Goal: Communication & Community: Answer question/provide support

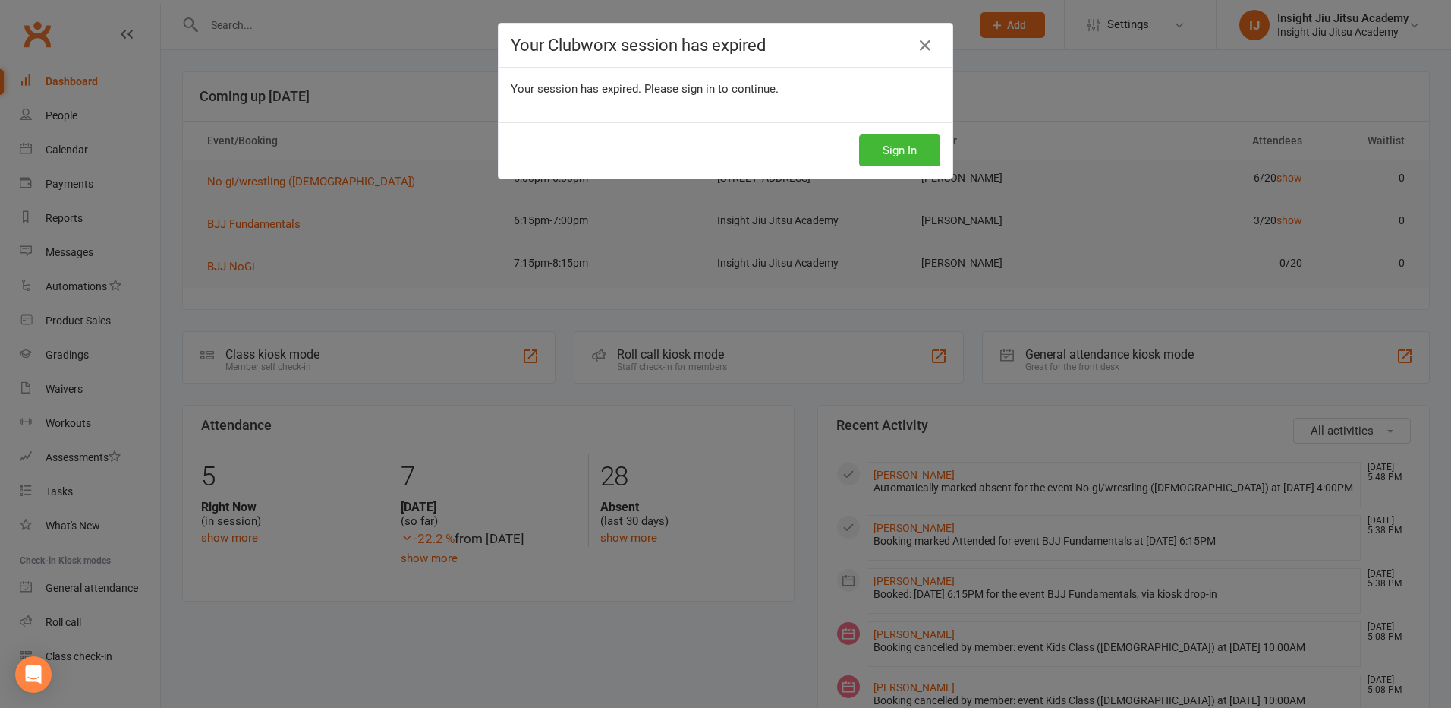
click at [917, 143] on button "Sign In" at bounding box center [899, 150] width 81 height 32
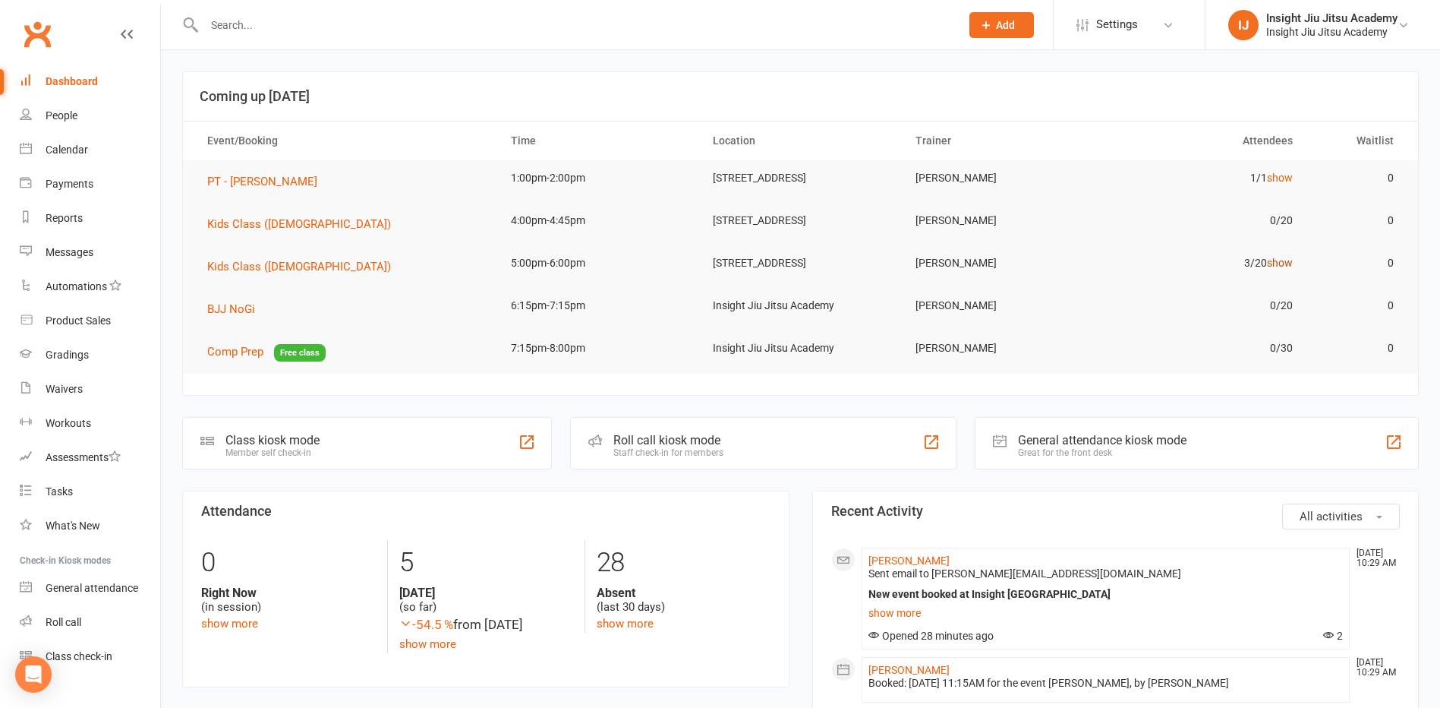
click at [1284, 269] on link "show" at bounding box center [1280, 263] width 26 height 12
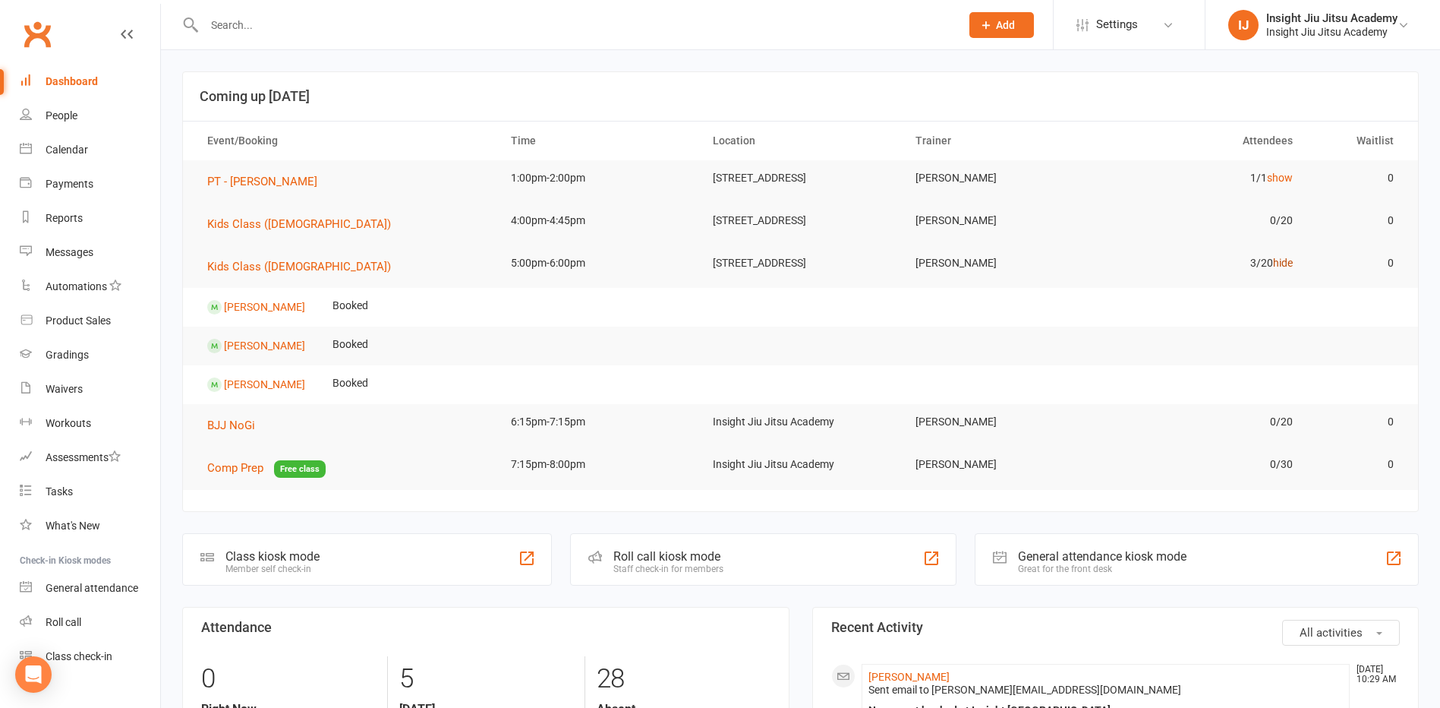
click at [1284, 269] on link "hide" at bounding box center [1283, 263] width 20 height 12
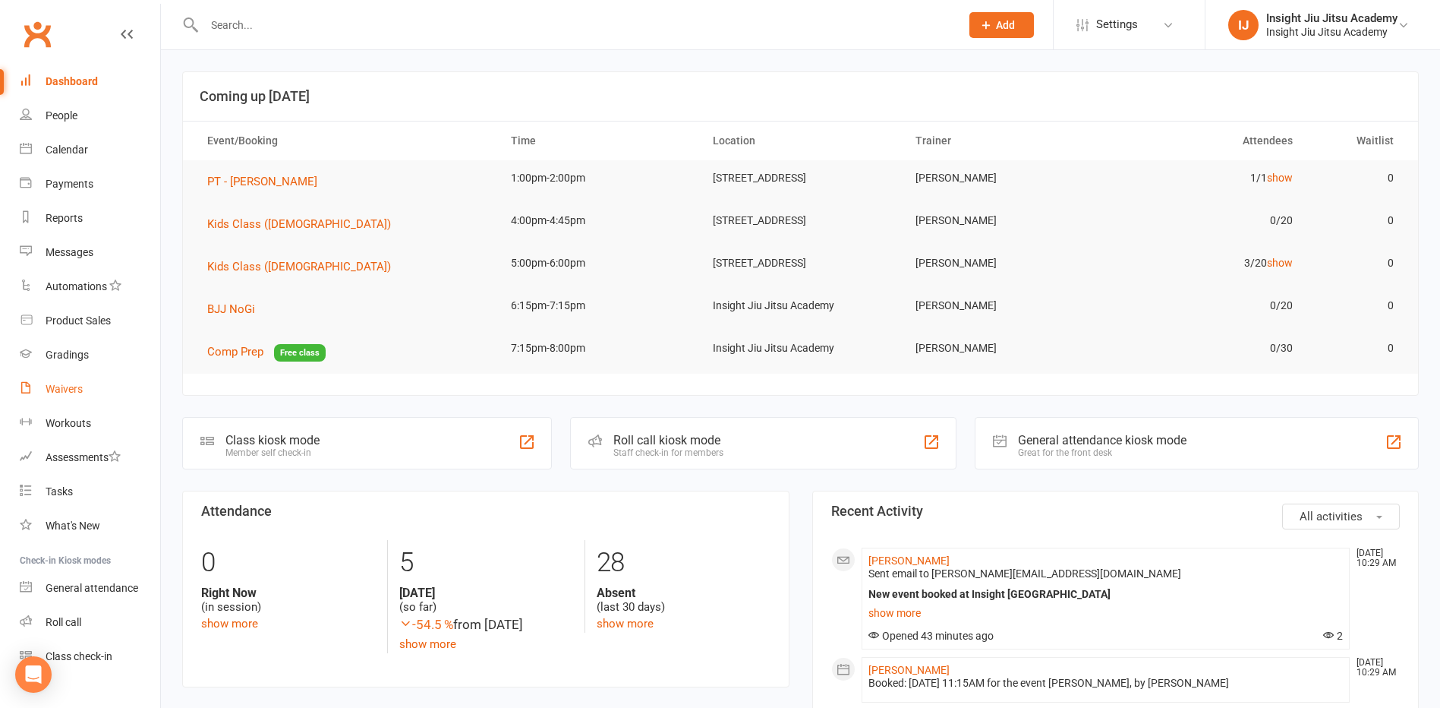
click at [58, 388] on div "Waivers" at bounding box center [64, 389] width 37 height 12
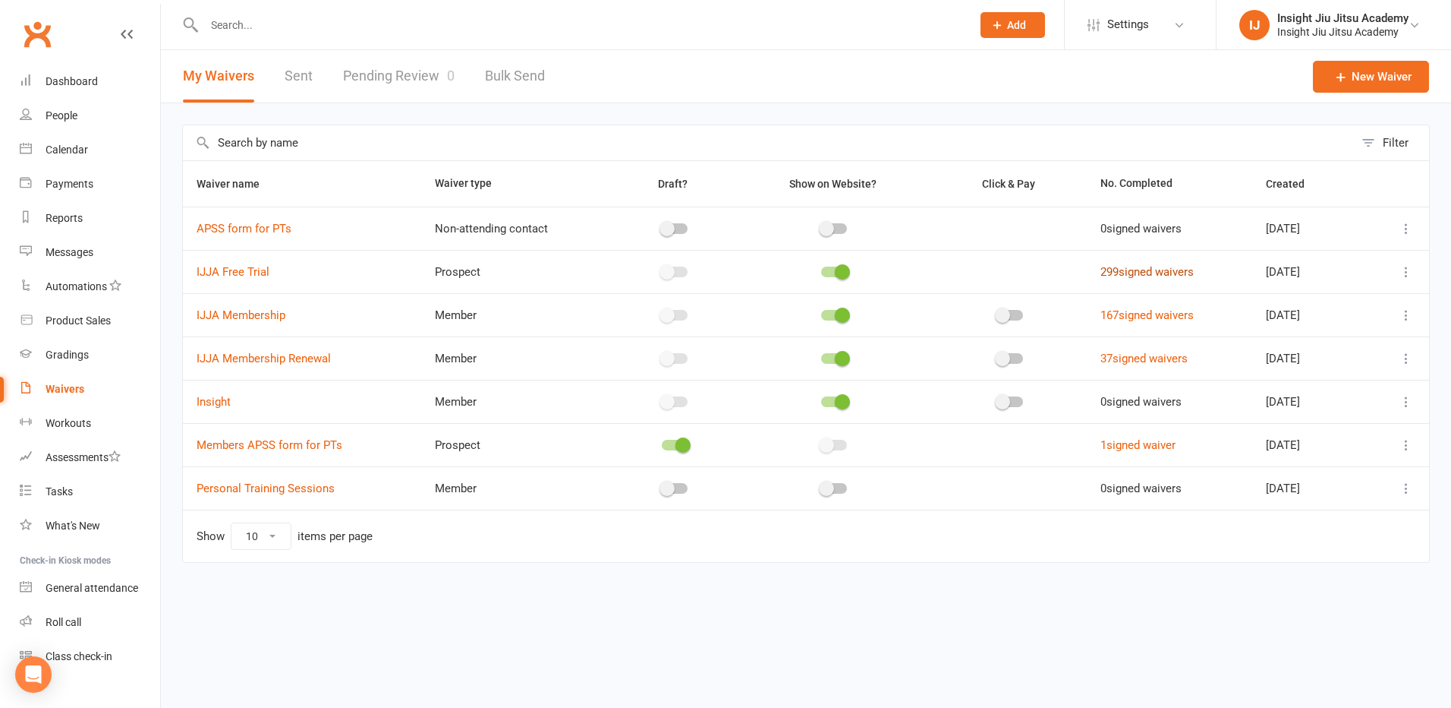
click at [1125, 268] on link "299 signed waivers" at bounding box center [1147, 272] width 93 height 14
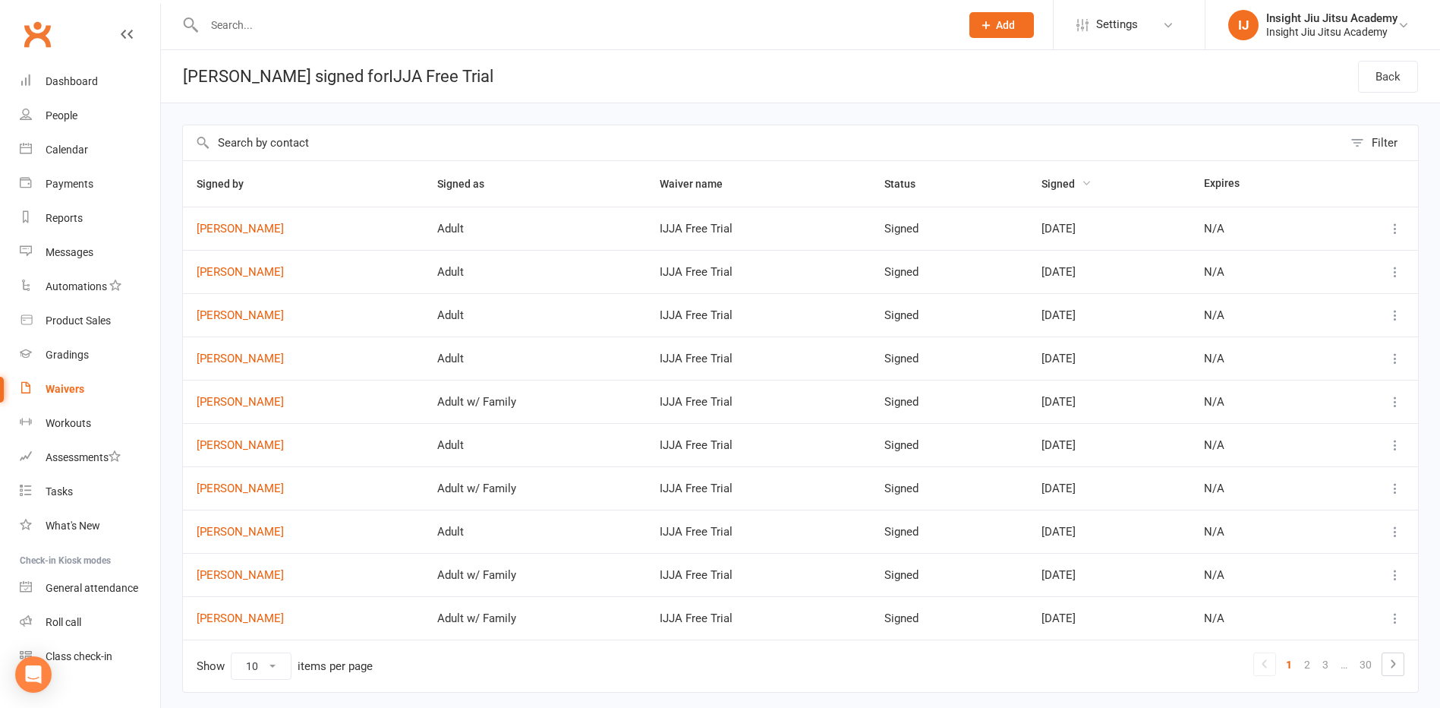
click at [1049, 184] on span "Signed" at bounding box center [1067, 184] width 50 height 12
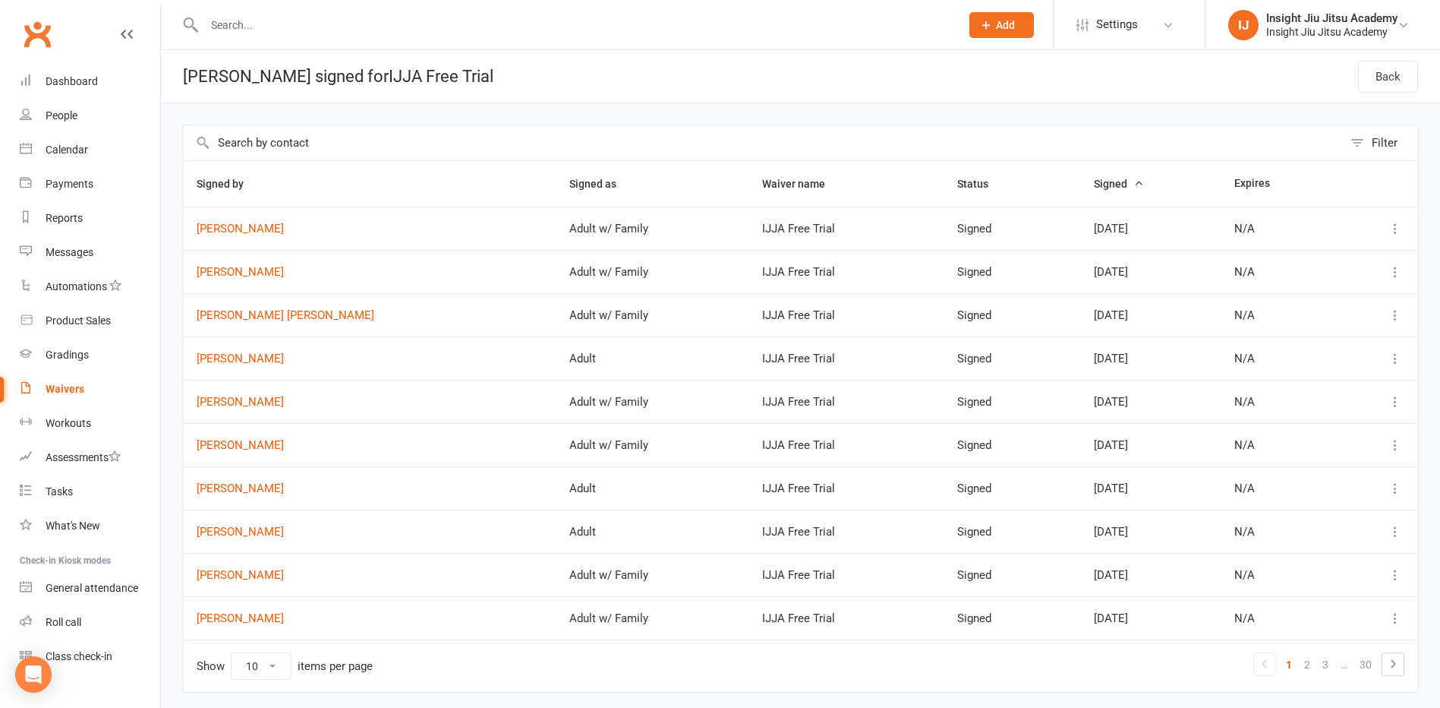
click at [1094, 184] on span "Signed" at bounding box center [1119, 184] width 50 height 12
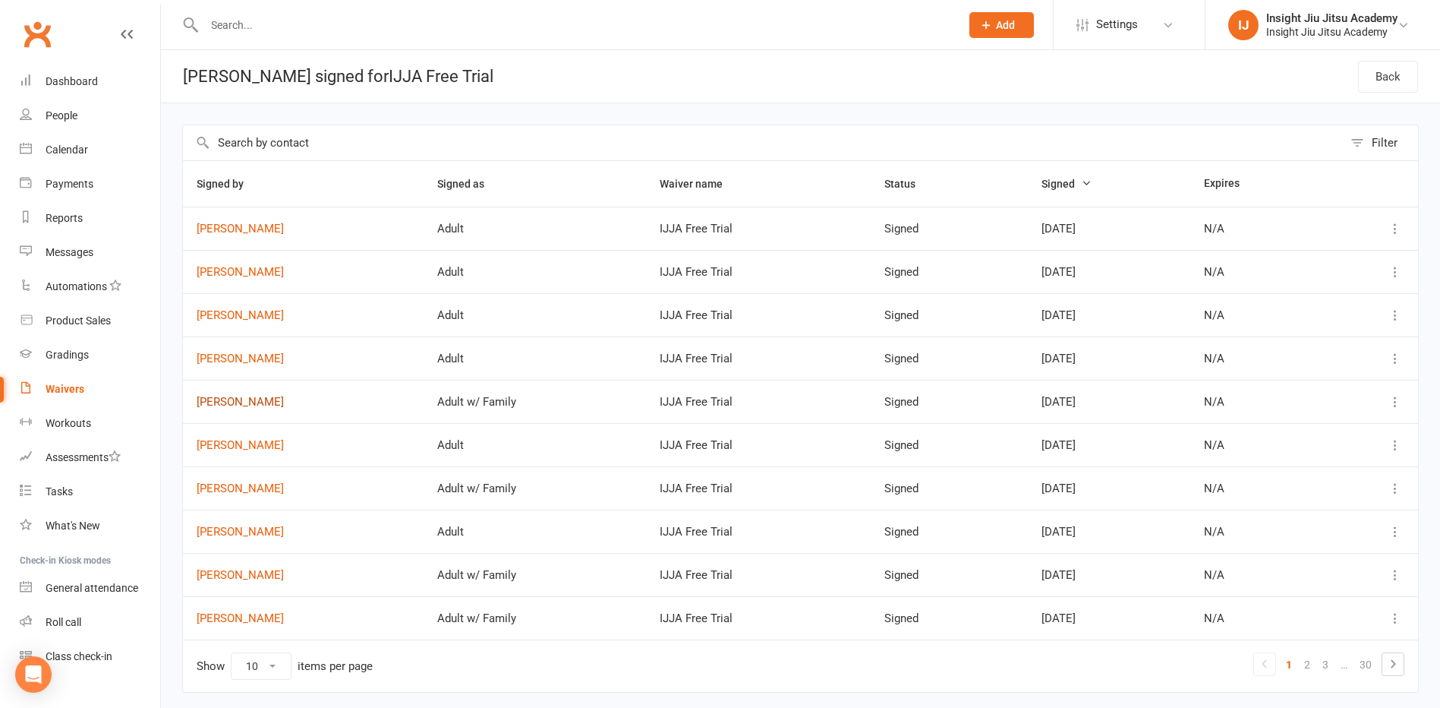
click at [232, 405] on link "Natalie Davis" at bounding box center [303, 402] width 213 height 13
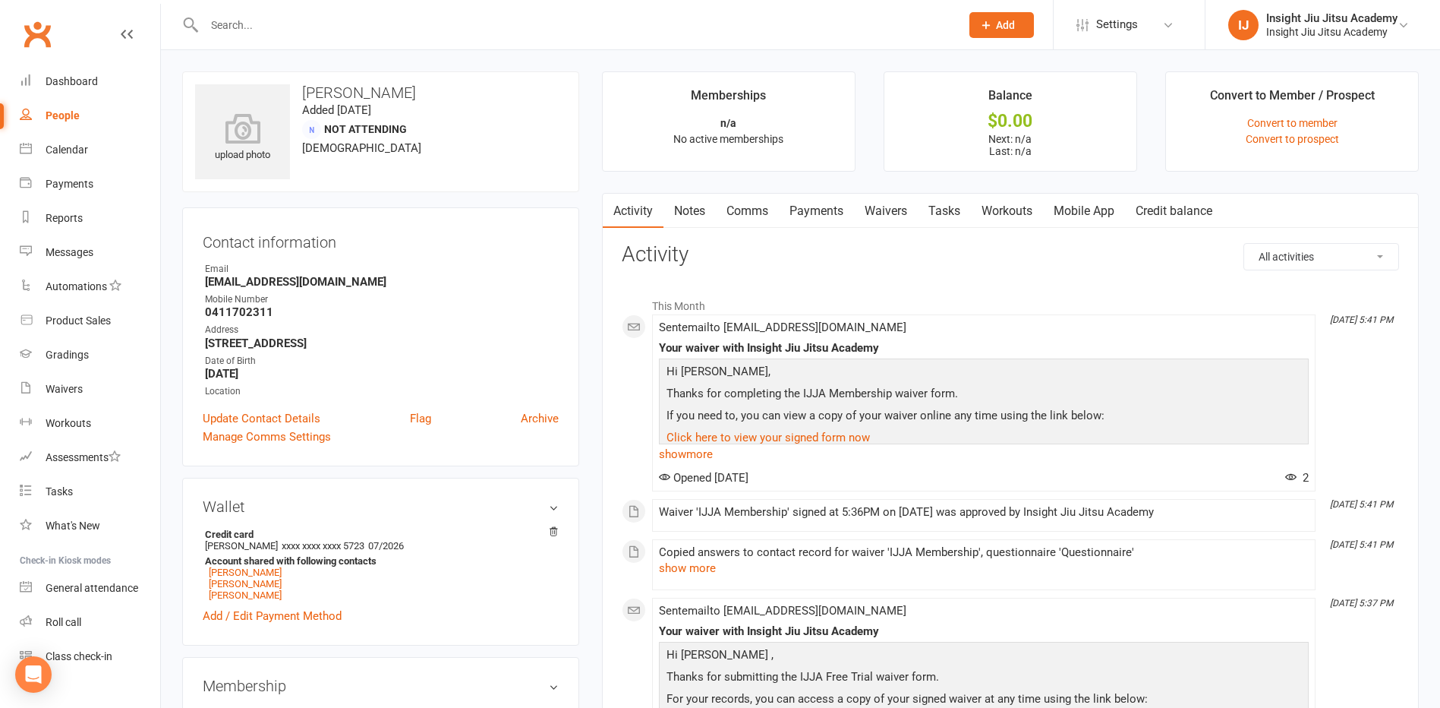
click at [244, 24] on input "text" at bounding box center [575, 24] width 750 height 21
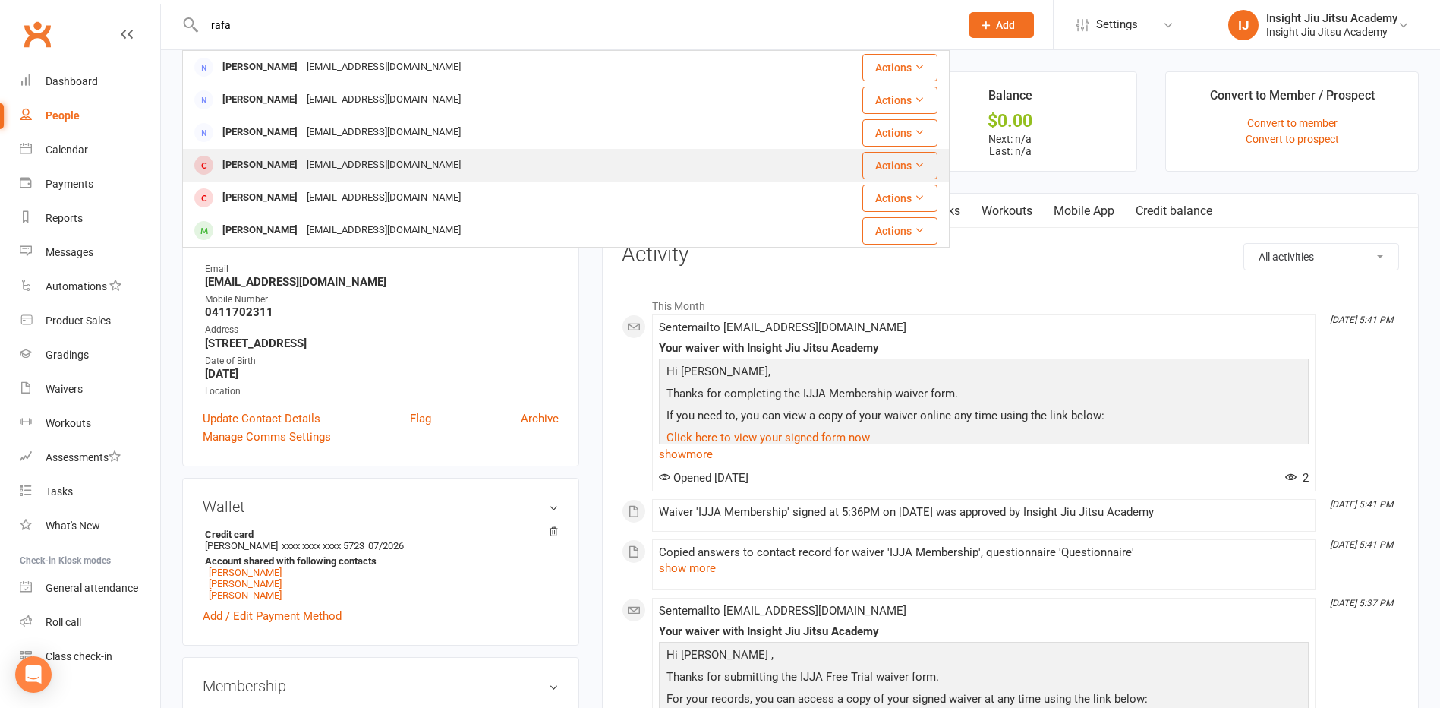
type input "rafa"
click at [248, 176] on div "Rafael Crambrook" at bounding box center [260, 165] width 84 height 22
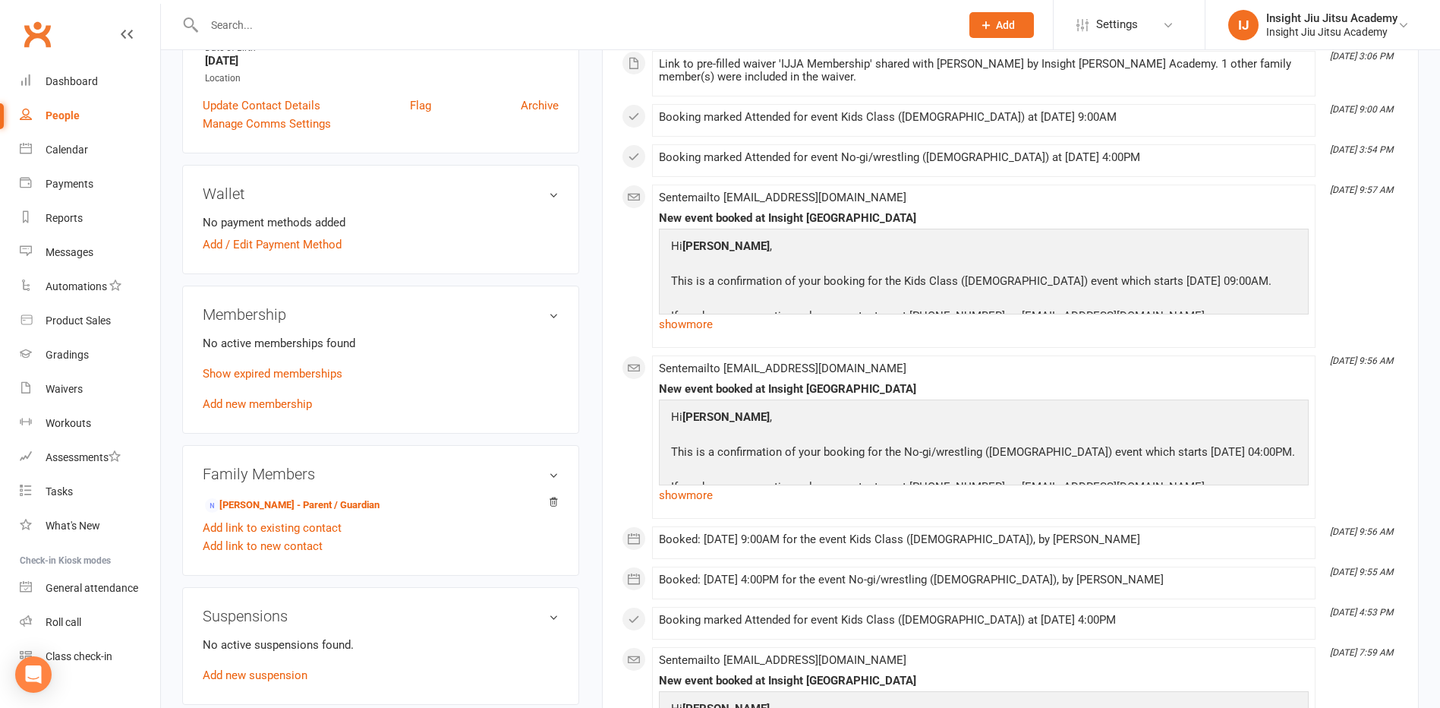
scroll to position [455, 0]
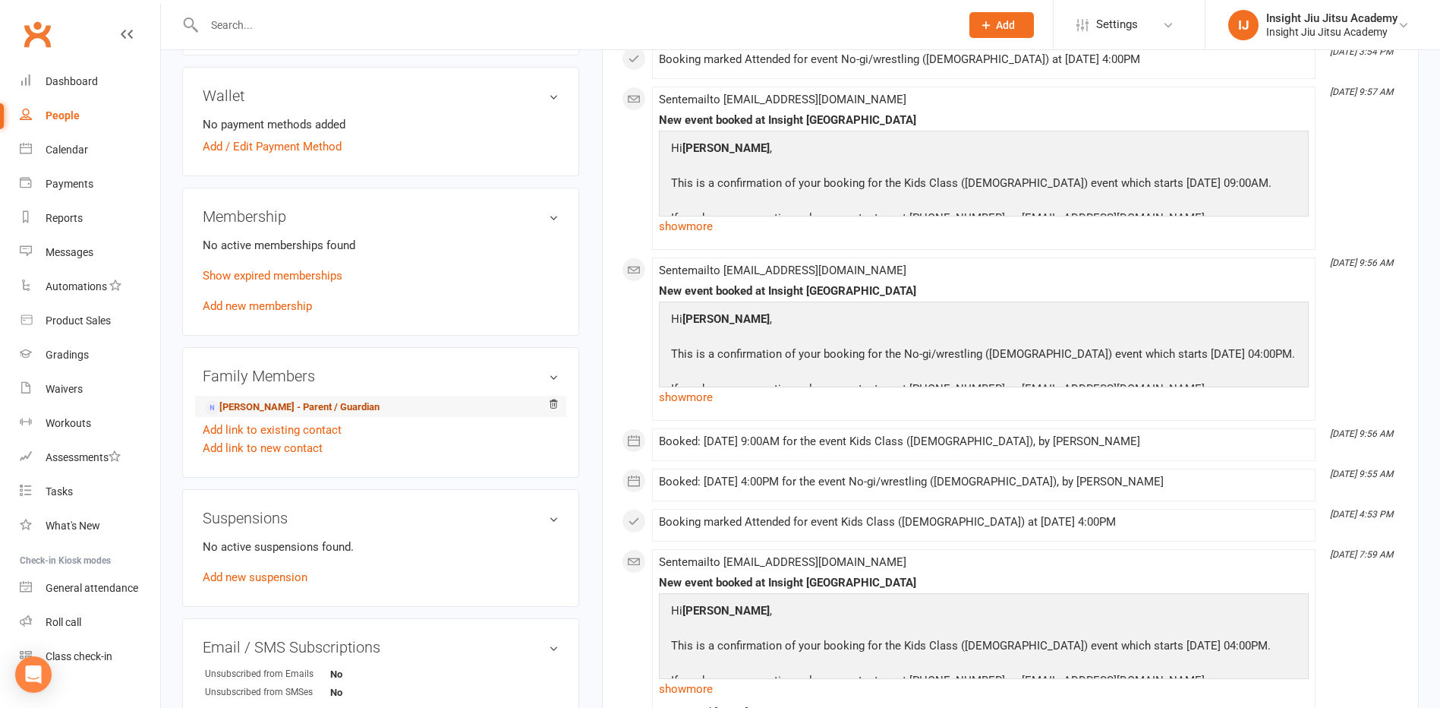
click at [259, 407] on link "Ashlee Dalley - Parent / Guardian" at bounding box center [292, 407] width 175 height 16
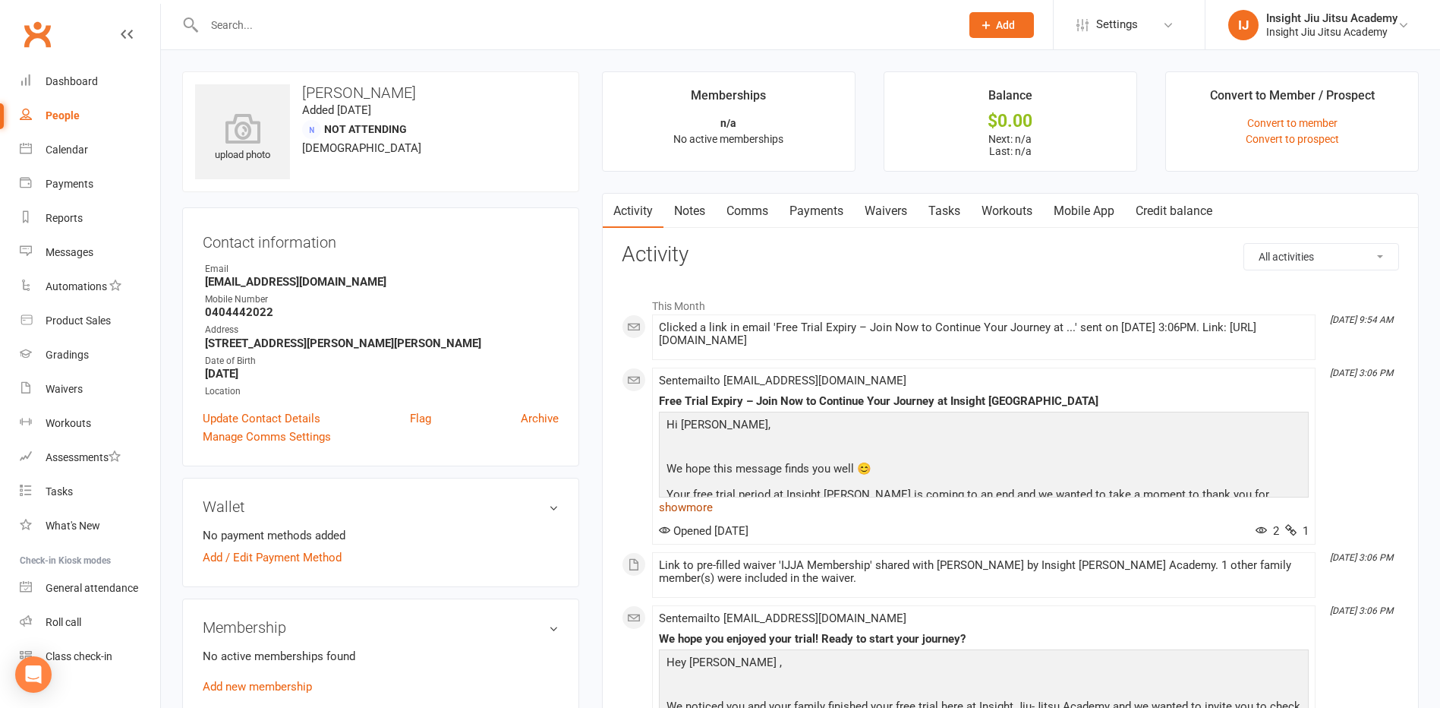
click at [689, 516] on link "show more" at bounding box center [984, 506] width 650 height 21
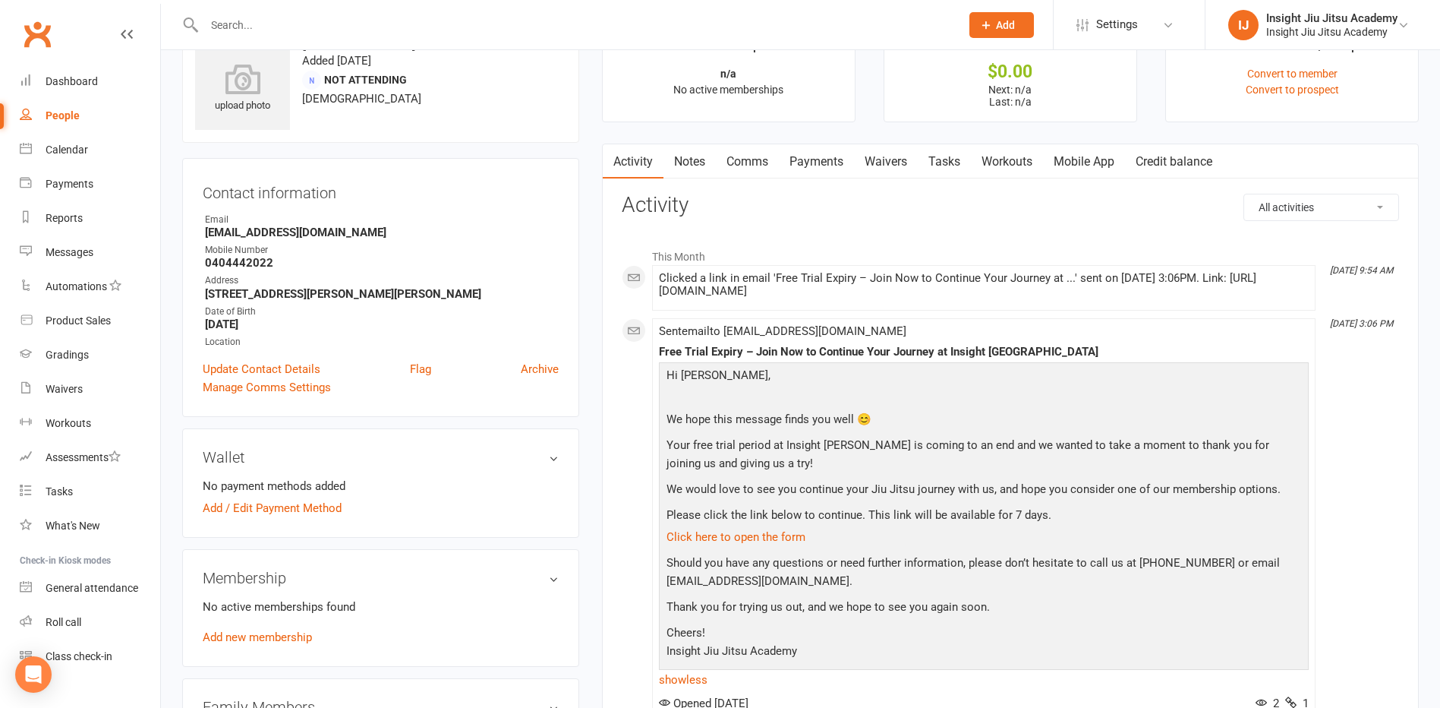
scroll to position [76, 0]
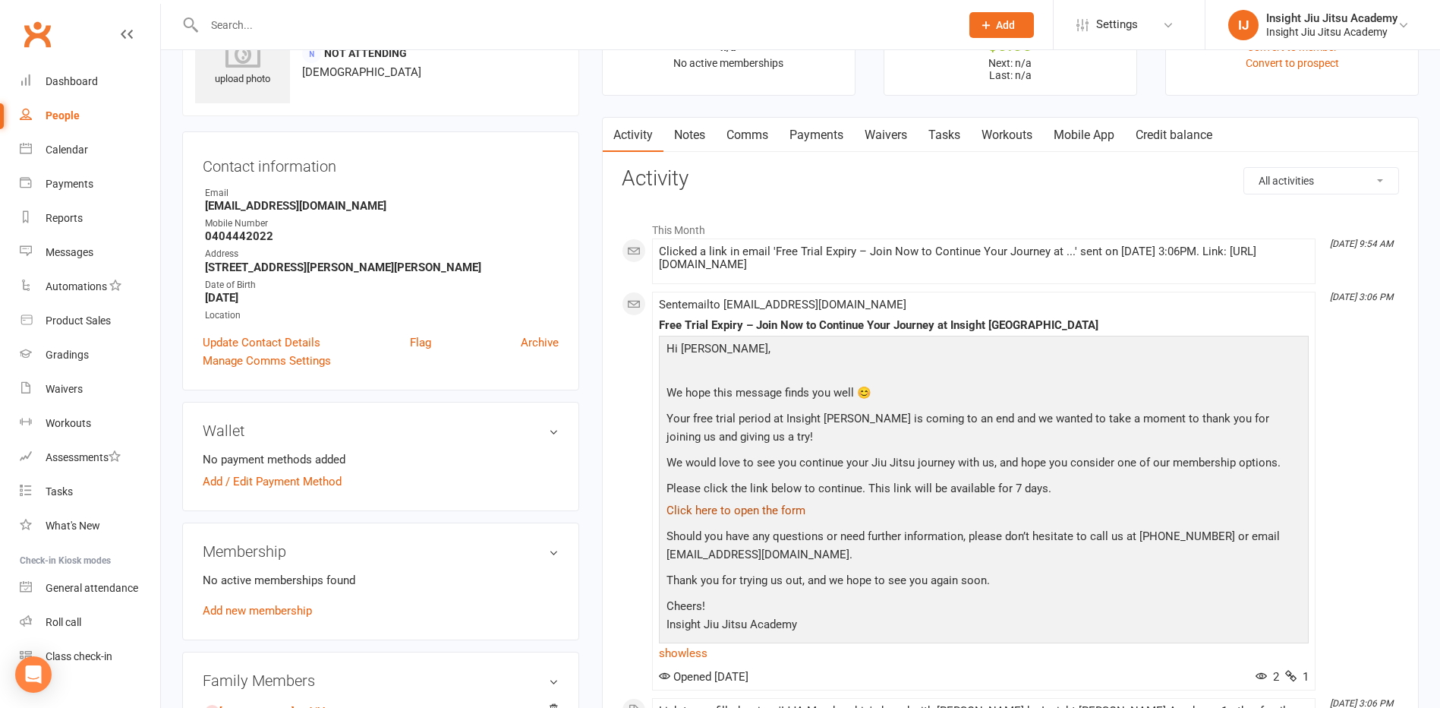
click at [717, 517] on link "Click here to open the form" at bounding box center [736, 510] width 139 height 14
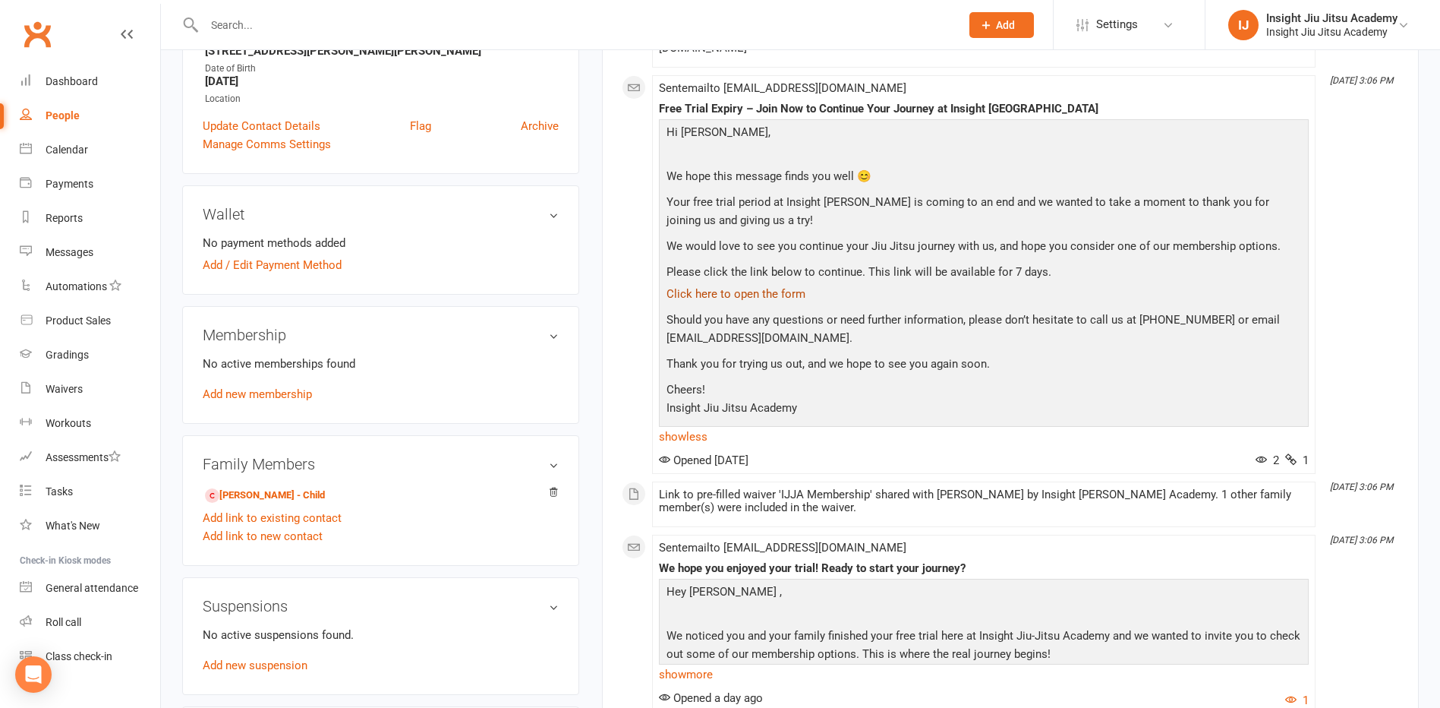
scroll to position [304, 0]
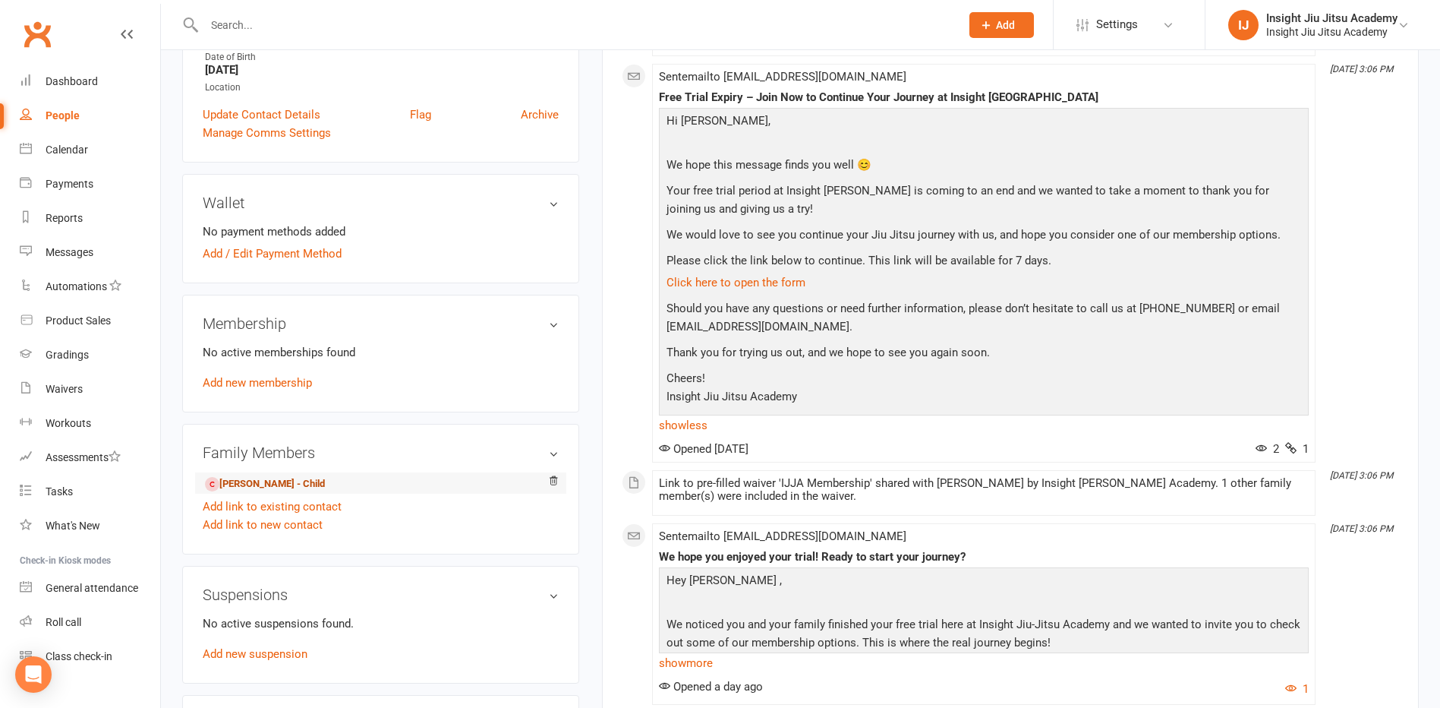
click at [244, 481] on link "Rafael Crambrook - Child" at bounding box center [265, 484] width 120 height 16
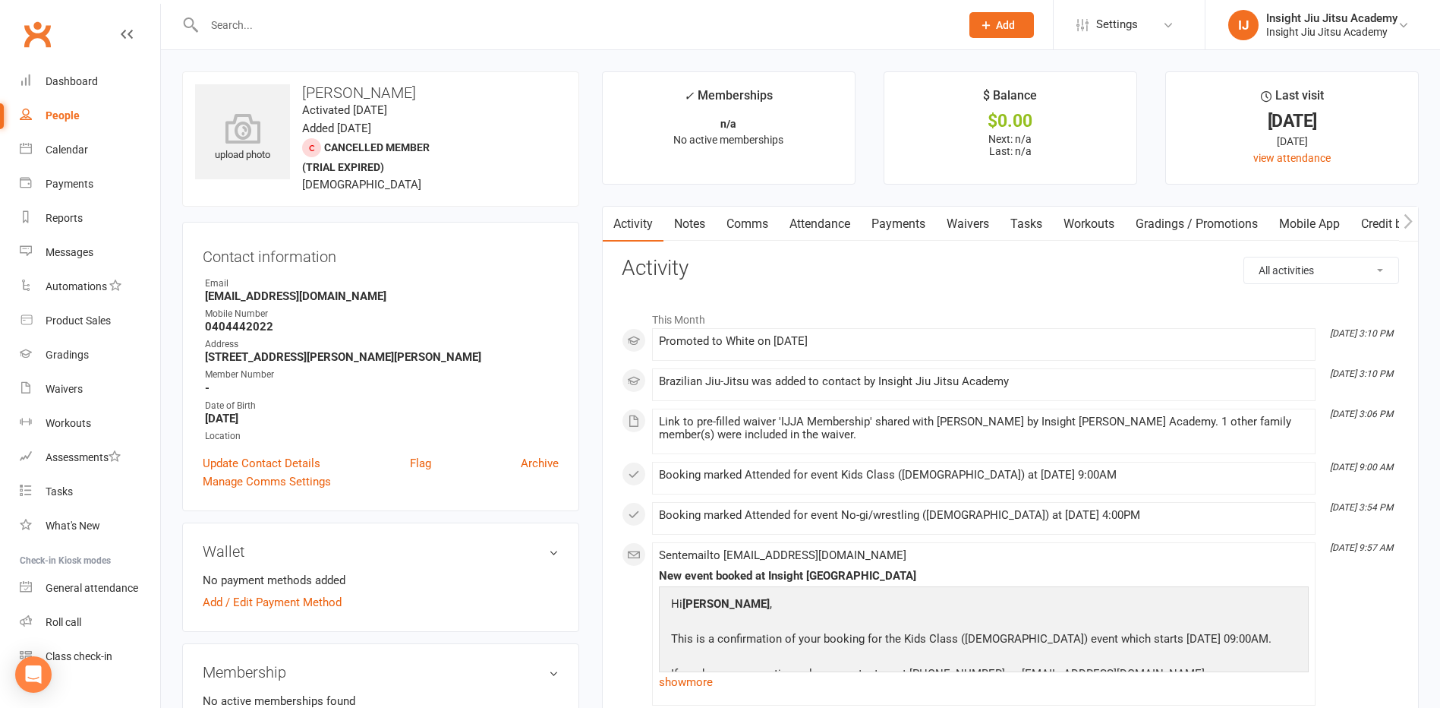
click at [339, 21] on input "text" at bounding box center [575, 24] width 750 height 21
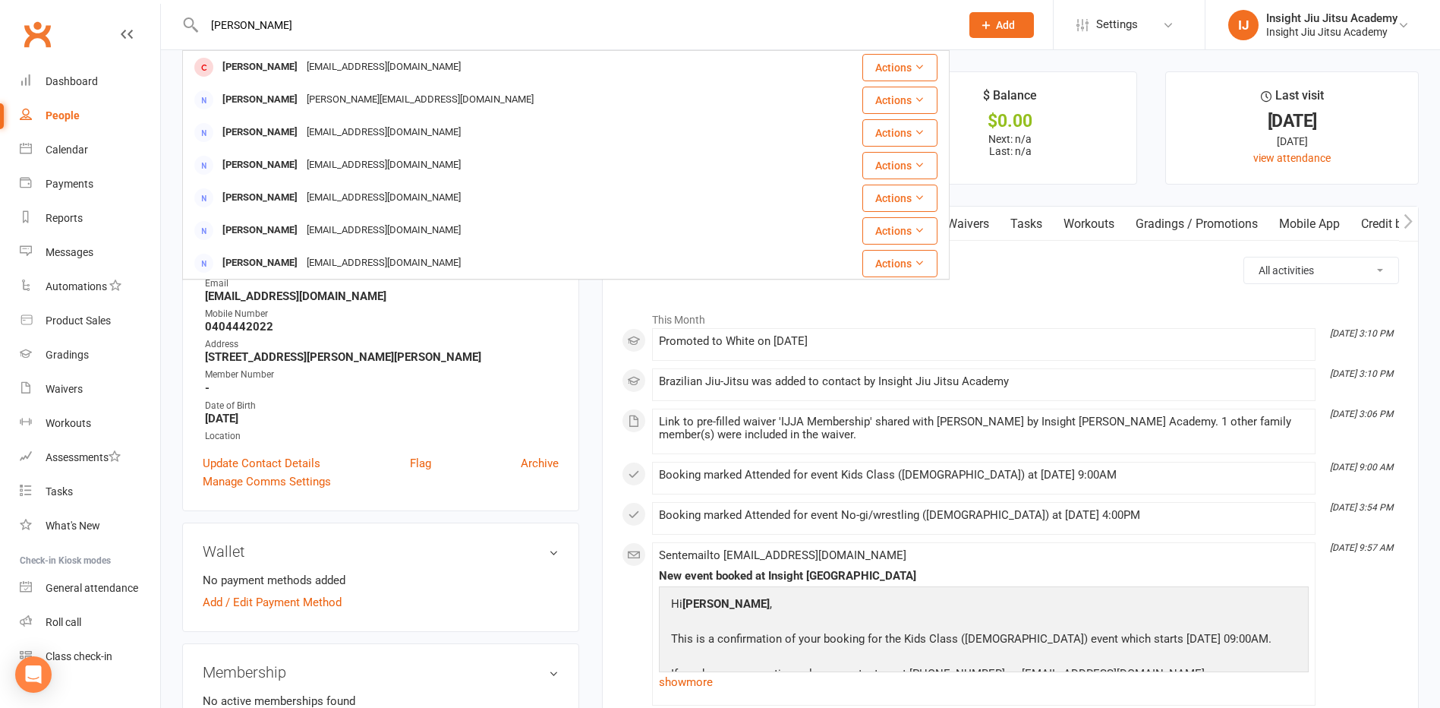
type input "rafael cra"
click at [497, 377] on div "Member Number" at bounding box center [382, 374] width 354 height 14
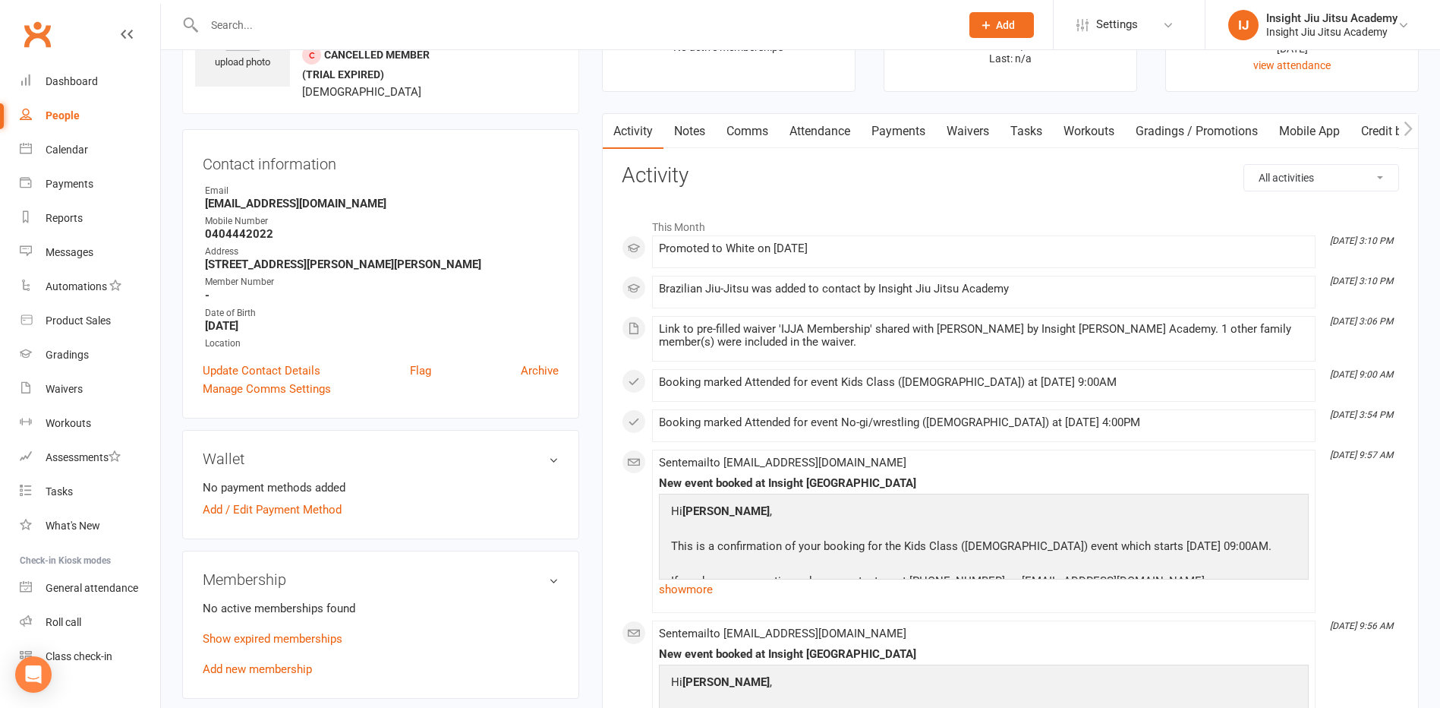
scroll to position [228, 0]
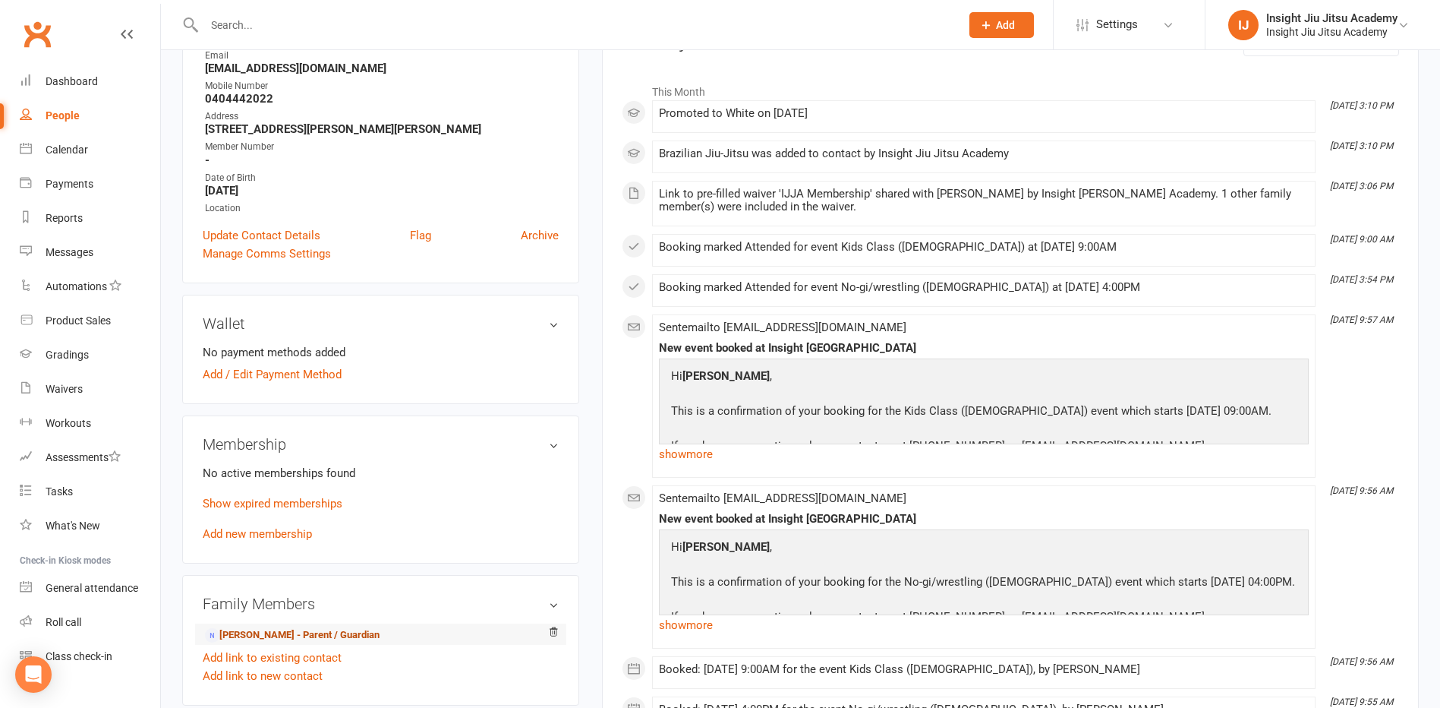
click at [350, 634] on link "Ashlee Dalley - Parent / Guardian" at bounding box center [292, 635] width 175 height 16
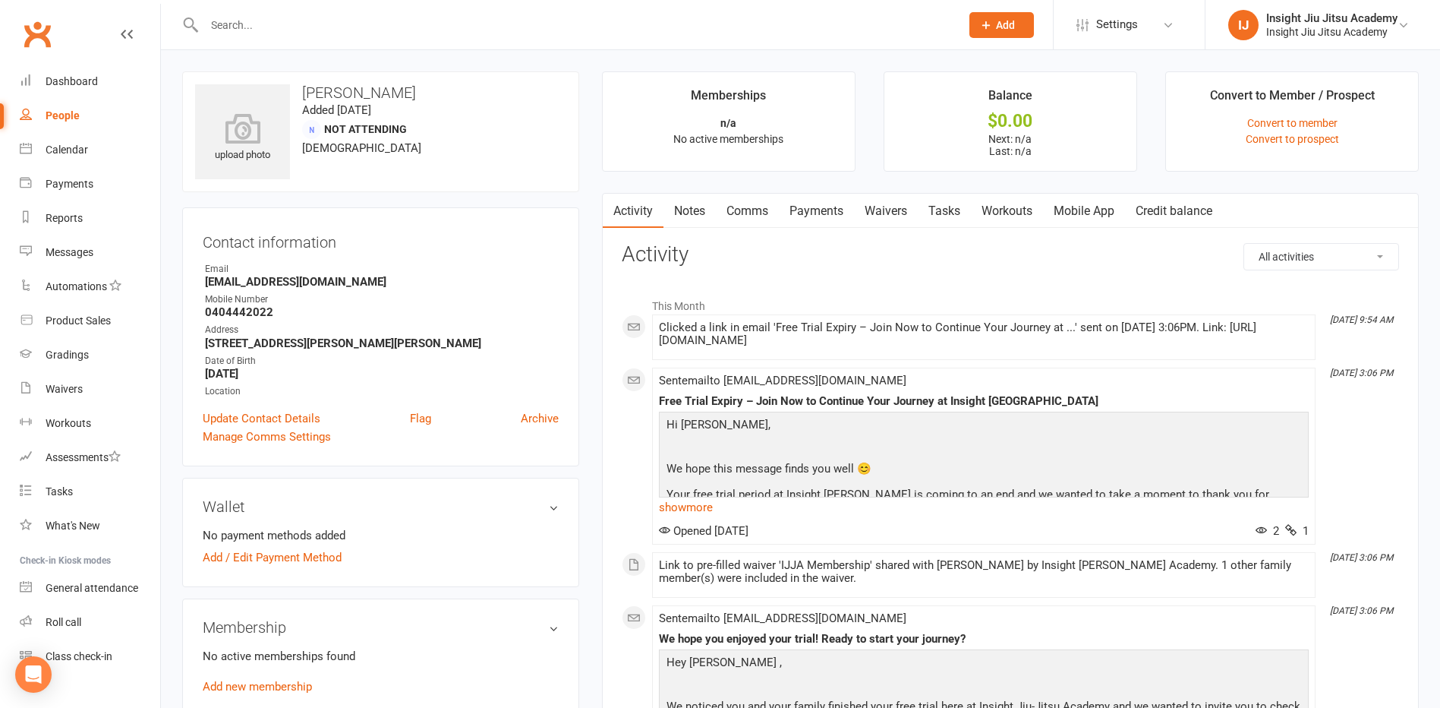
click at [757, 207] on link "Comms" at bounding box center [747, 211] width 63 height 35
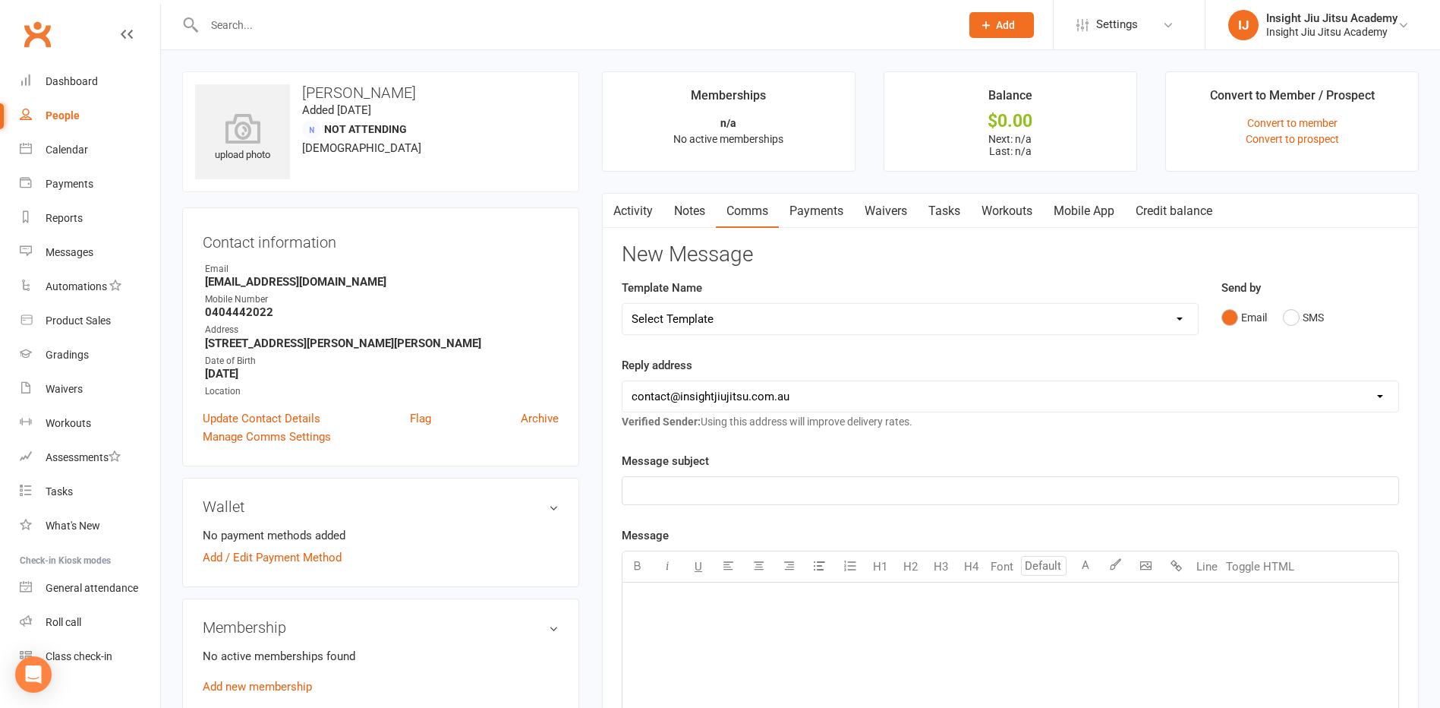
click at [713, 496] on p "﻿" at bounding box center [1011, 490] width 758 height 18
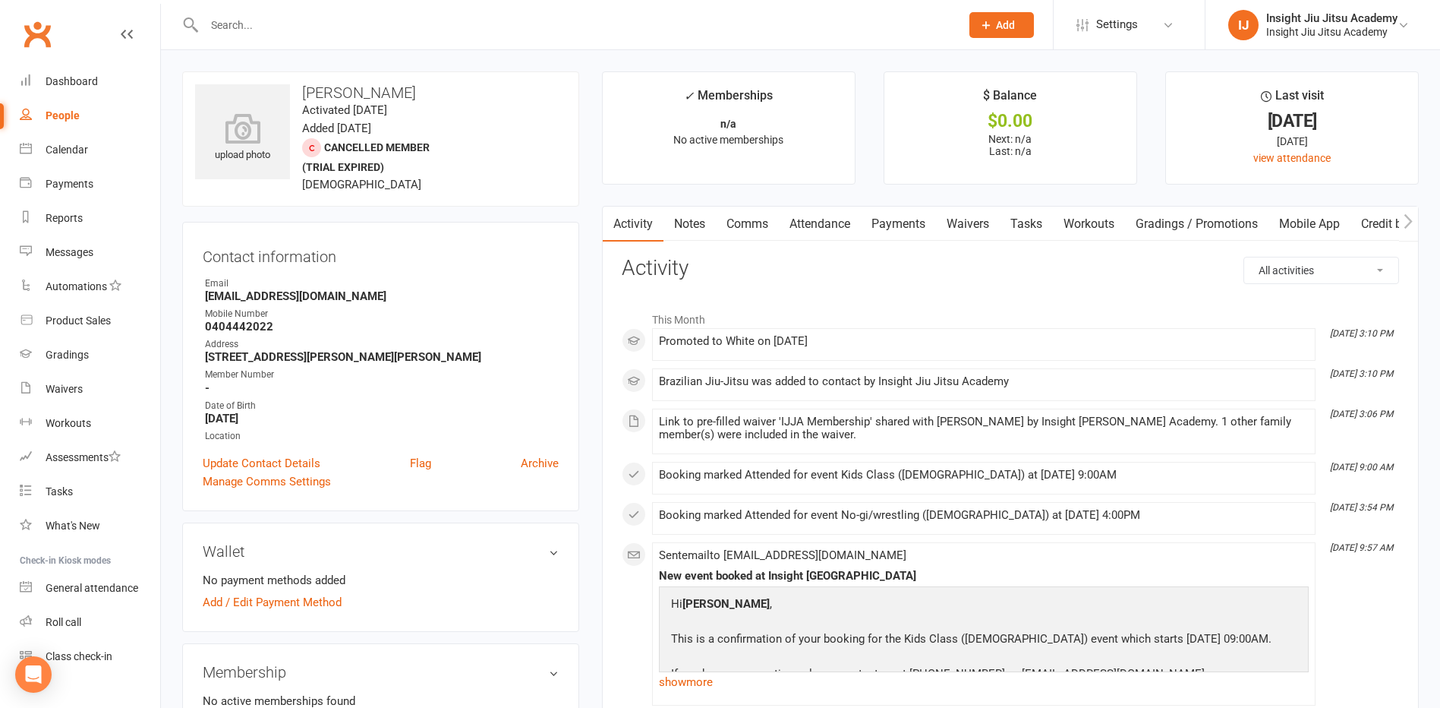
click at [815, 214] on link "Attendance" at bounding box center [820, 223] width 82 height 35
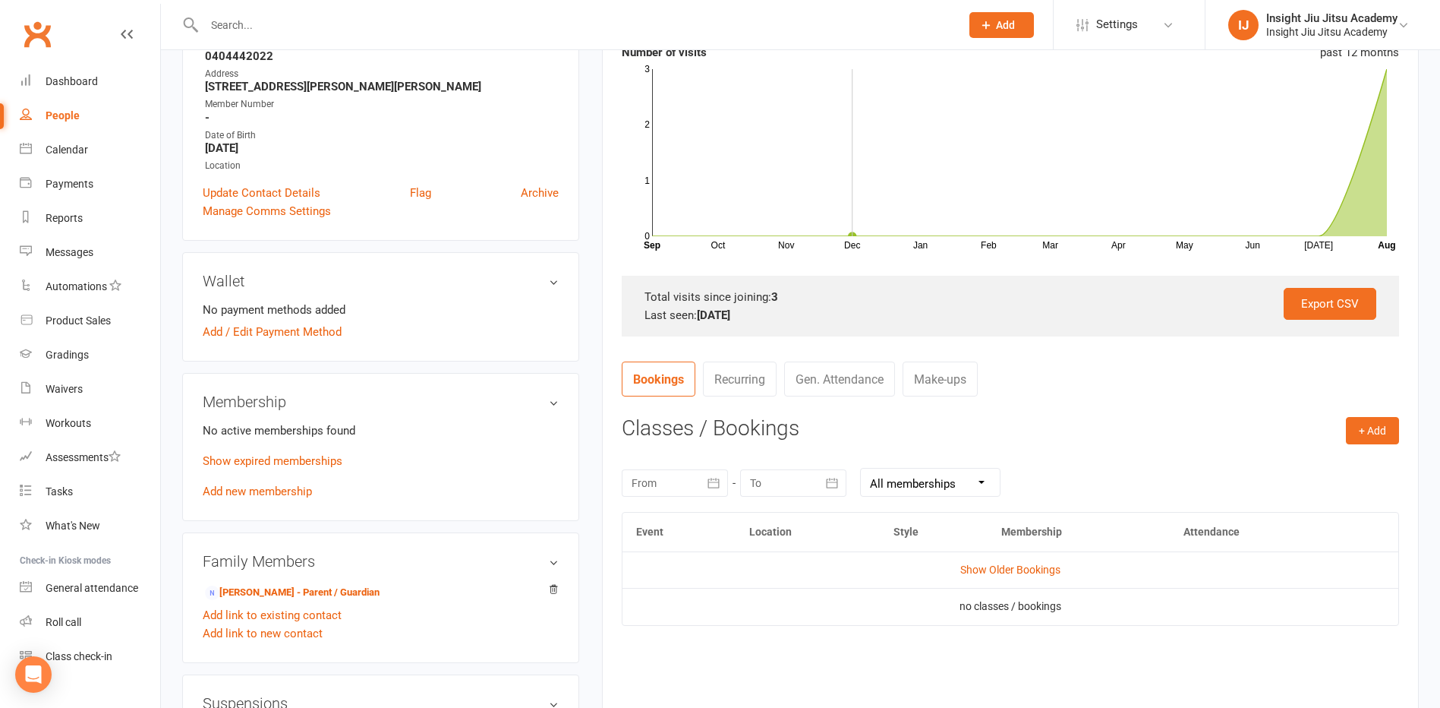
scroll to position [304, 0]
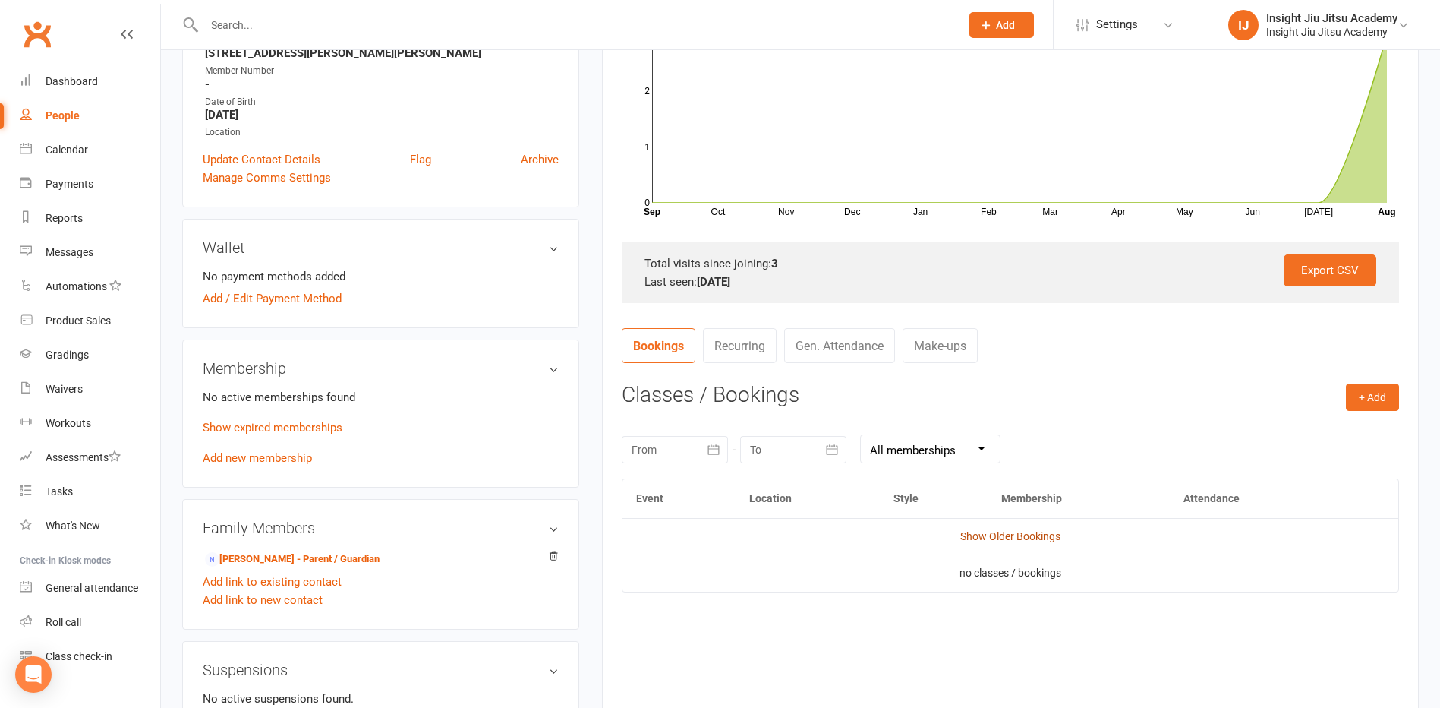
click at [1016, 536] on link "Show Older Bookings" at bounding box center [1010, 536] width 100 height 12
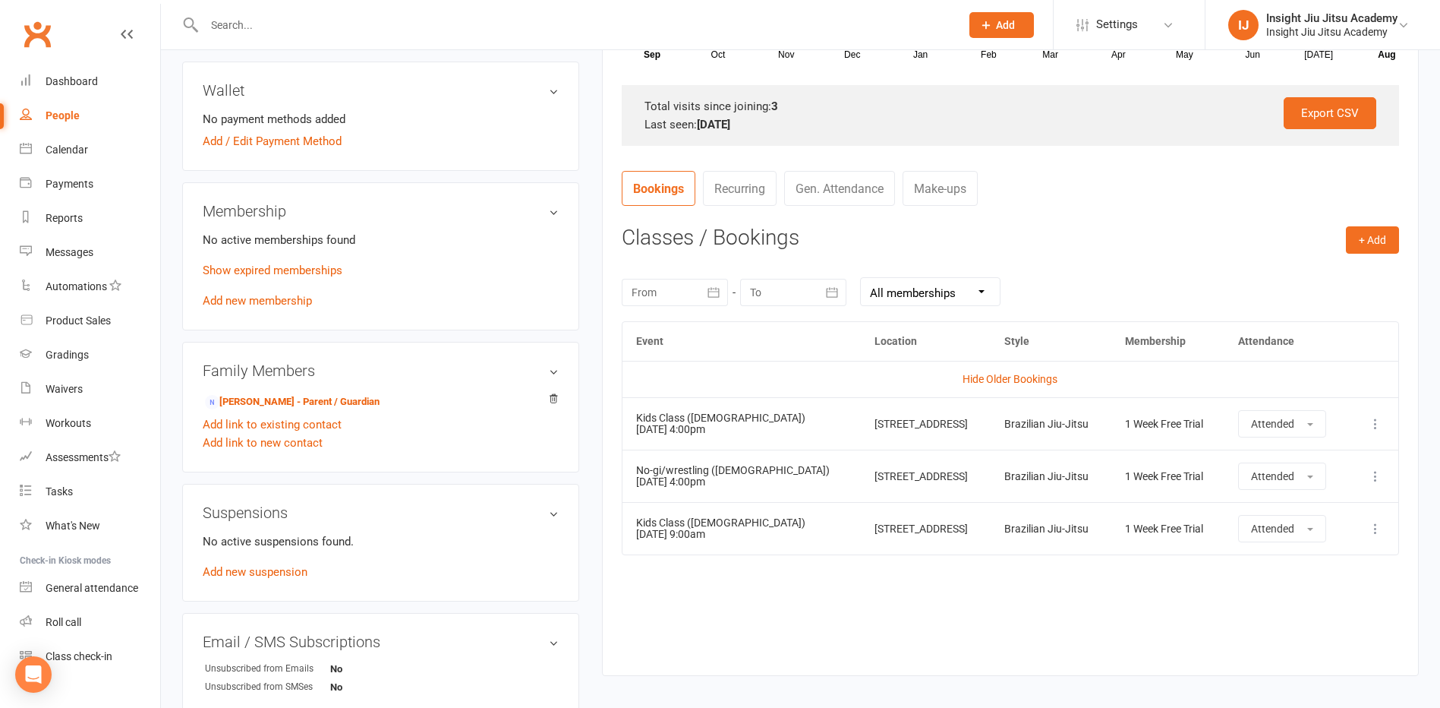
scroll to position [531, 0]
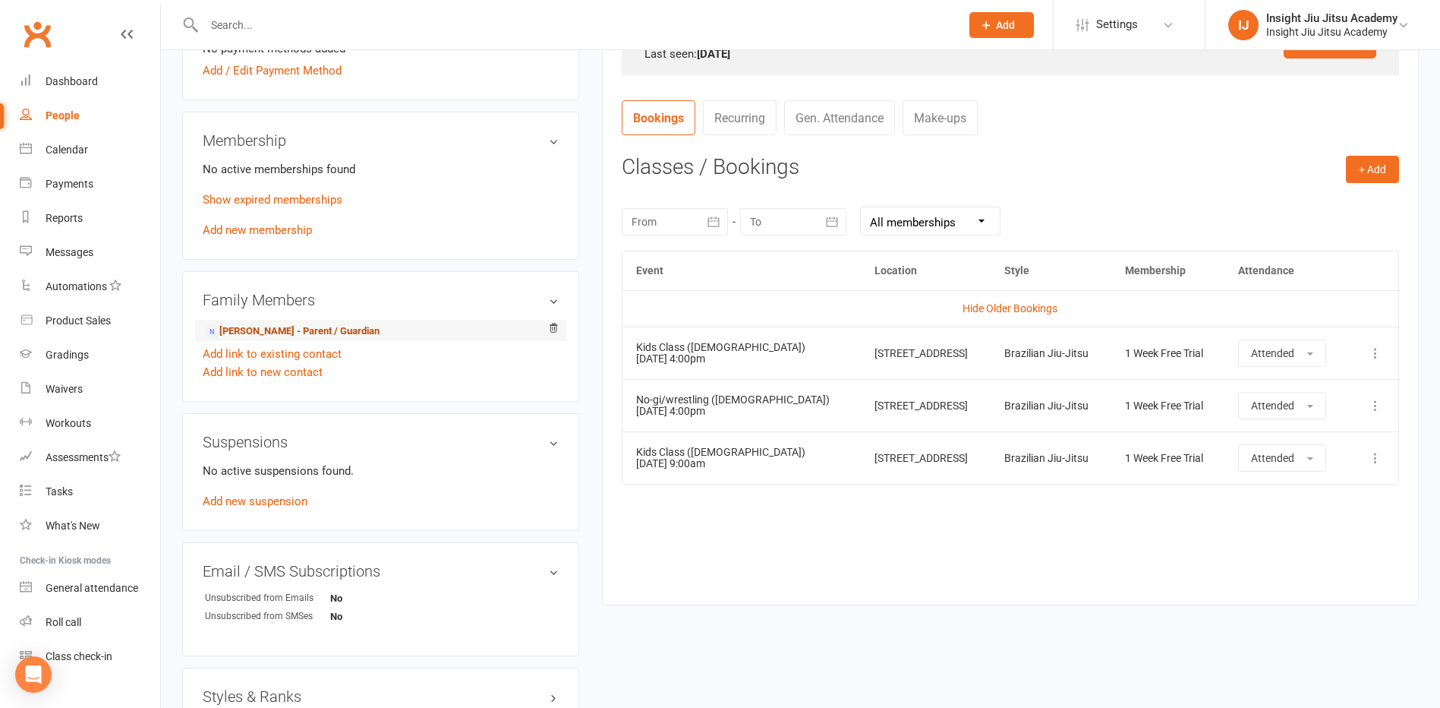
click at [285, 331] on link "Ashlee Dalley - Parent / Guardian" at bounding box center [292, 331] width 175 height 16
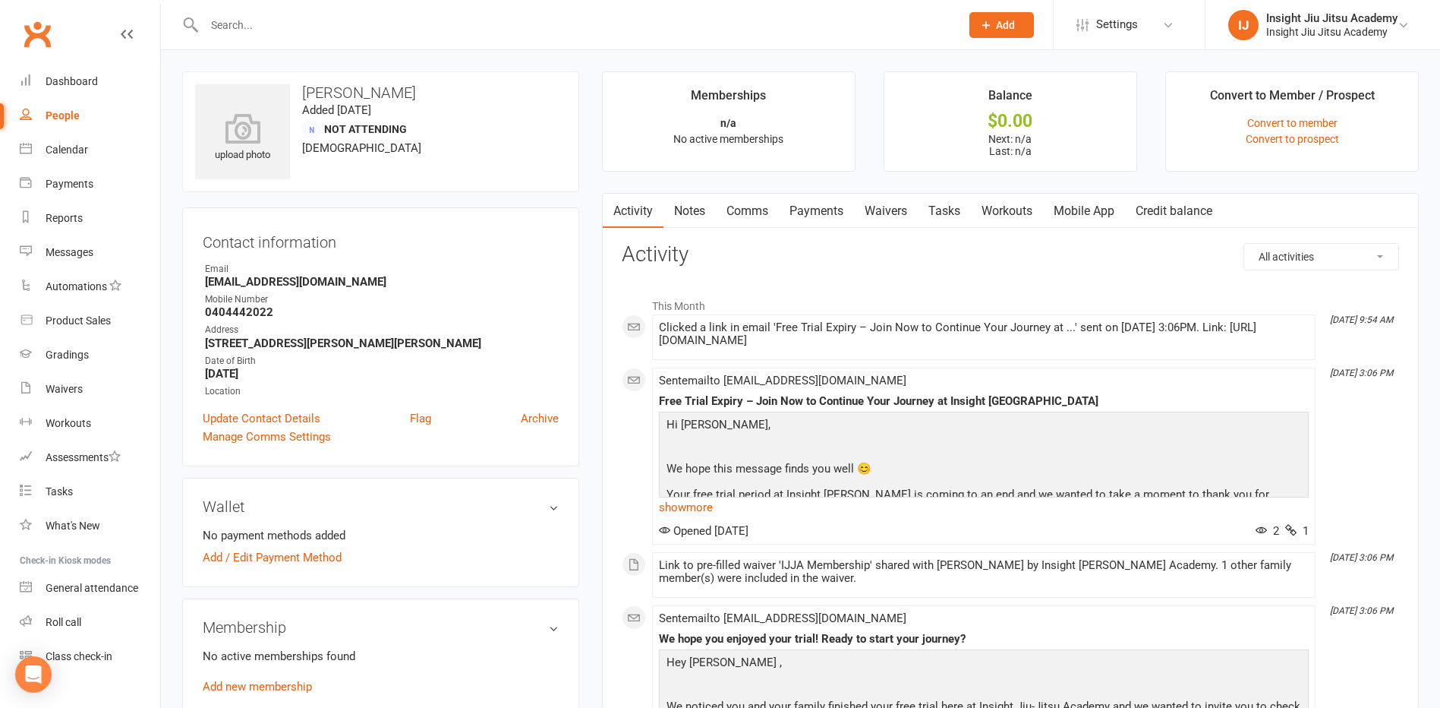
click at [753, 219] on link "Comms" at bounding box center [747, 211] width 63 height 35
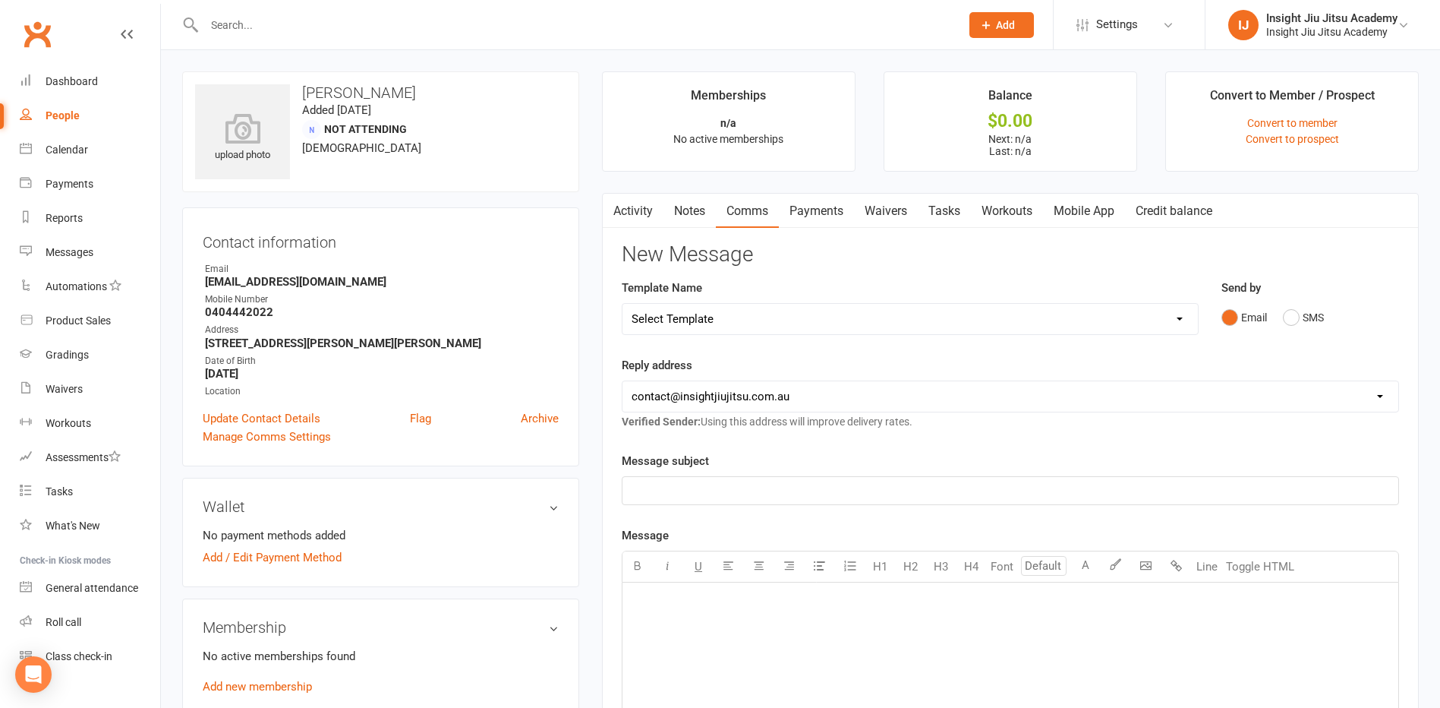
click at [725, 484] on p "﻿" at bounding box center [1011, 490] width 758 height 18
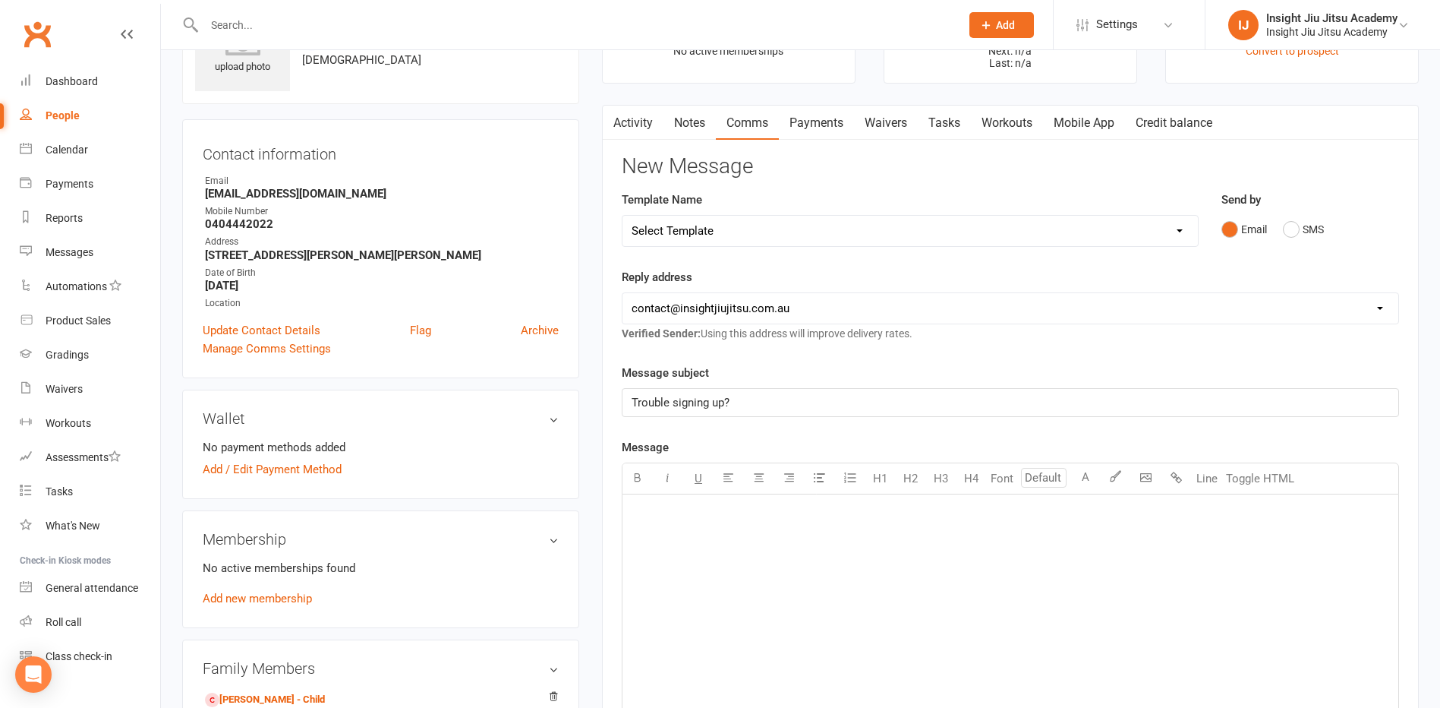
scroll to position [228, 0]
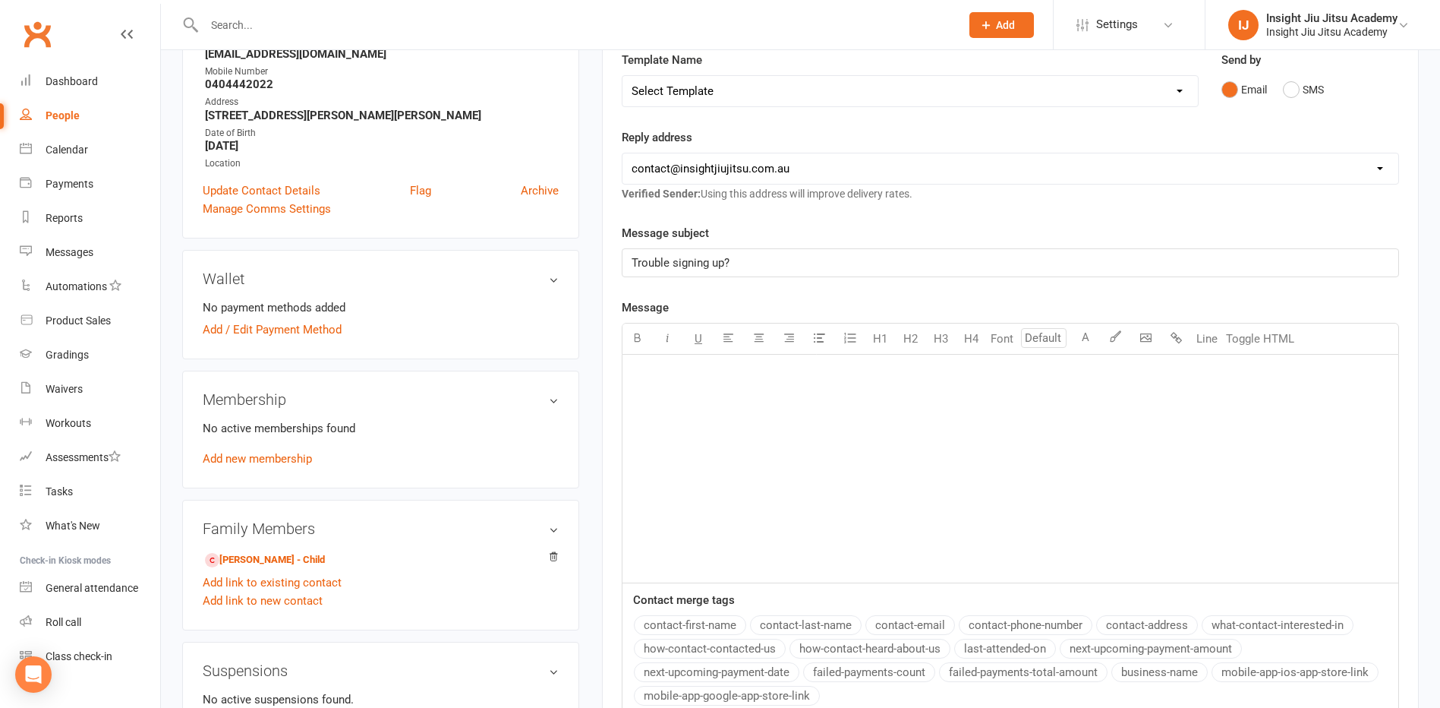
click at [719, 481] on div "﻿" at bounding box center [1010, 469] width 776 height 228
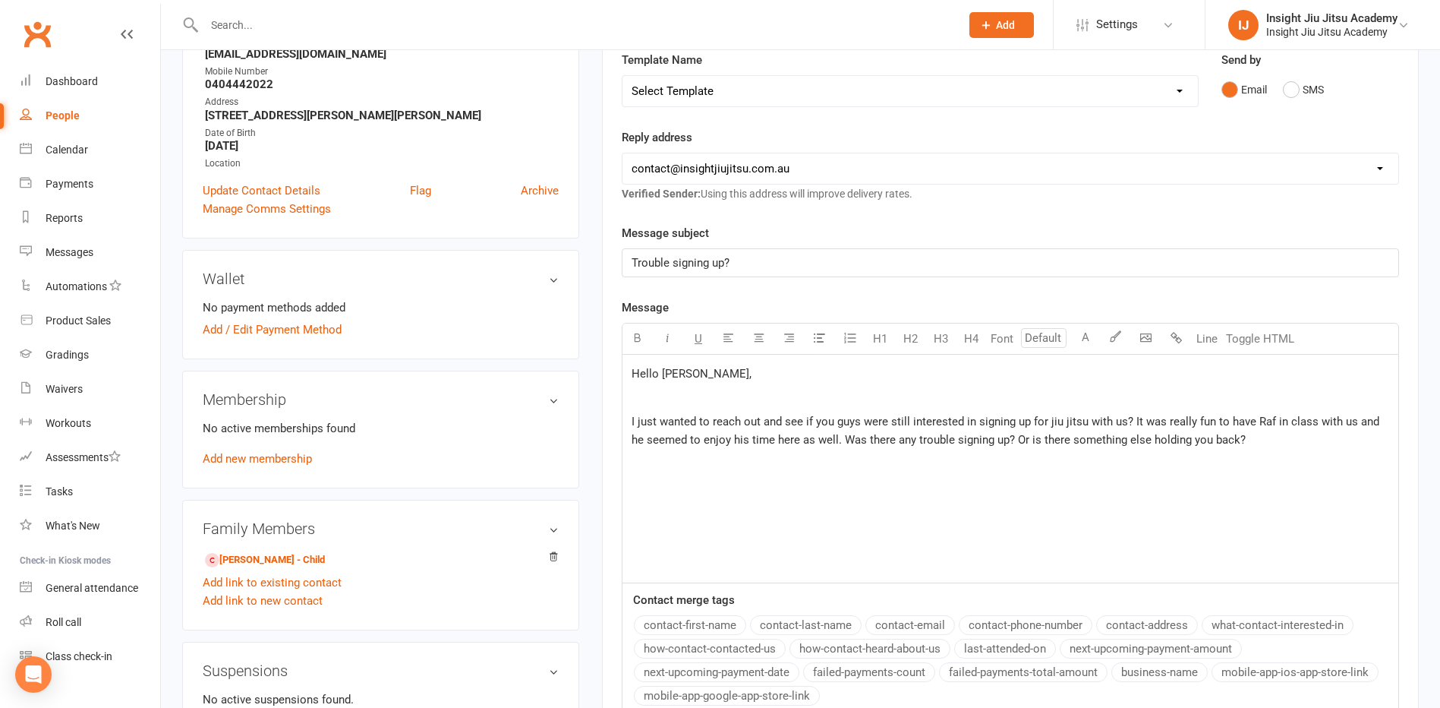
click at [1239, 448] on p "I just wanted to reach out and see if you guys were still interested in signing…" at bounding box center [1011, 430] width 758 height 36
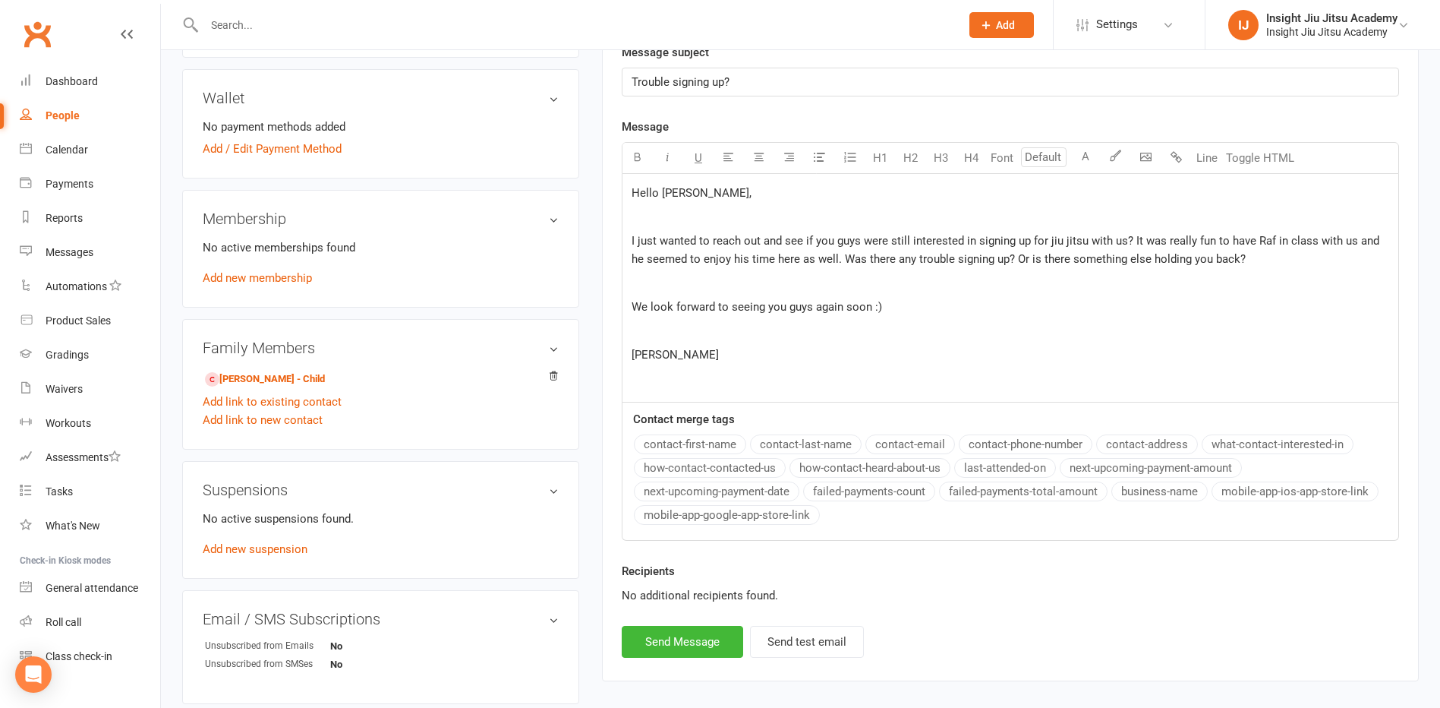
scroll to position [455, 0]
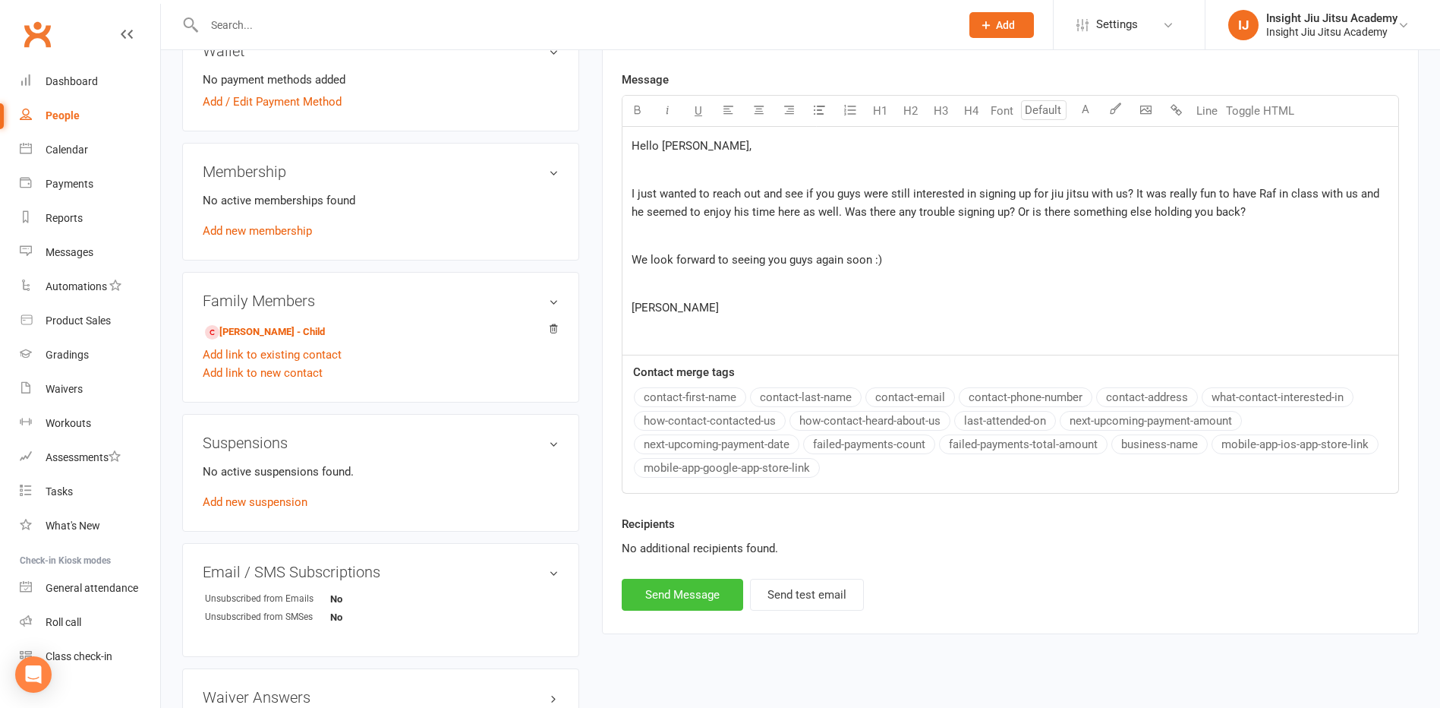
click at [673, 598] on button "Send Message" at bounding box center [682, 594] width 121 height 32
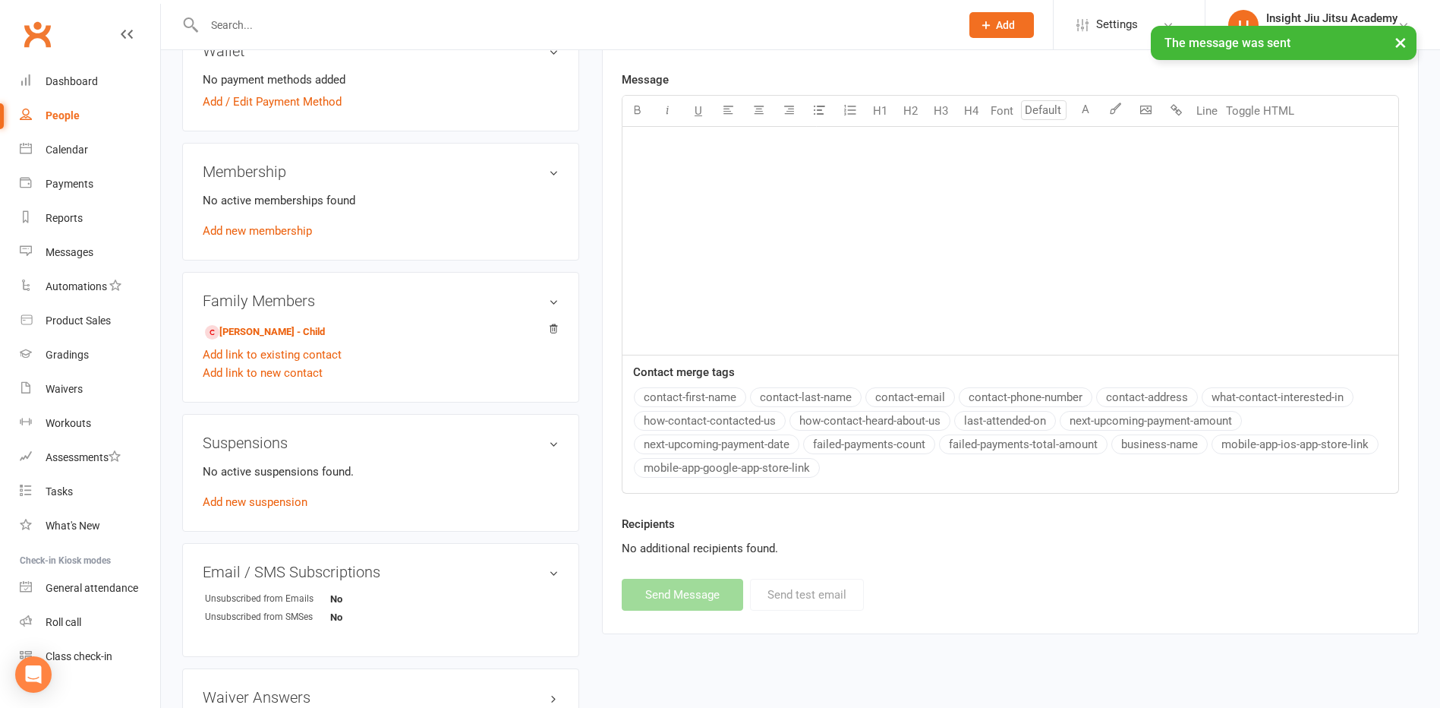
click at [72, 113] on div "People" at bounding box center [63, 115] width 34 height 12
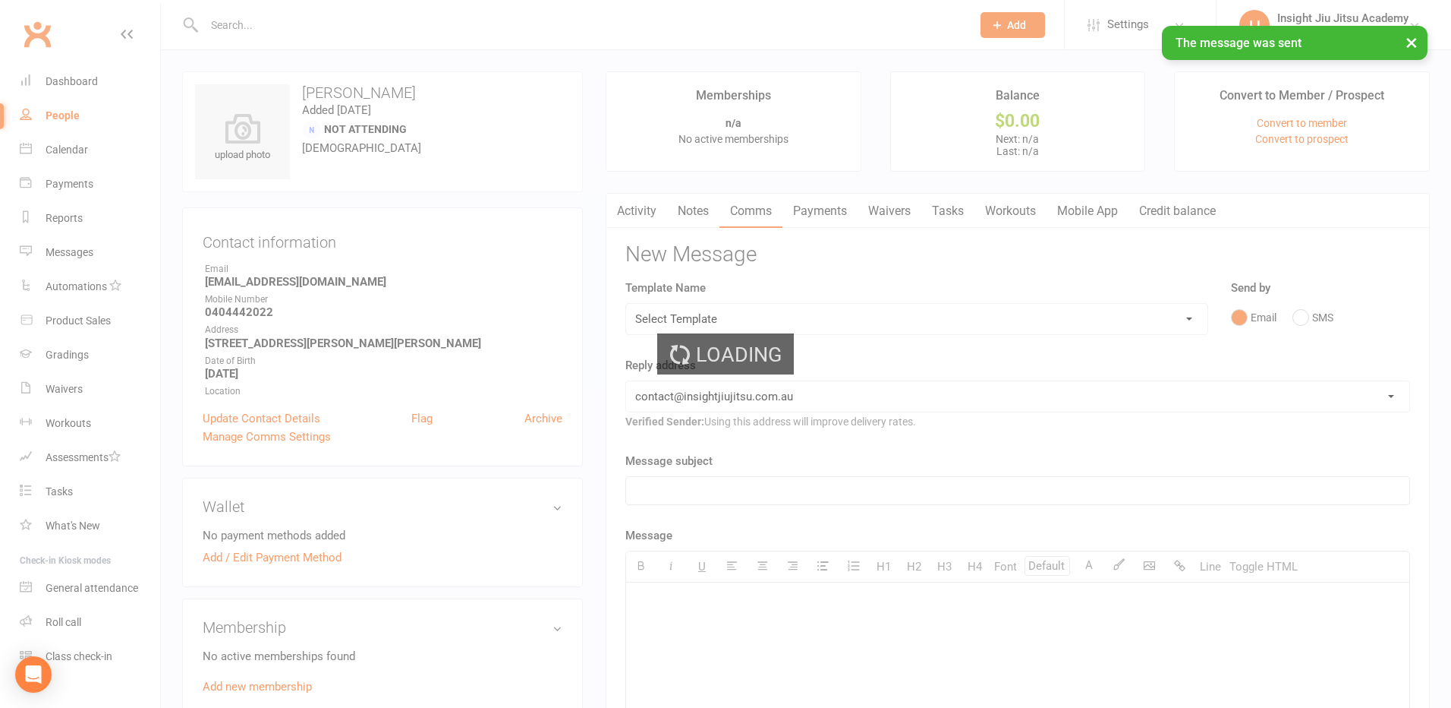
select select "100"
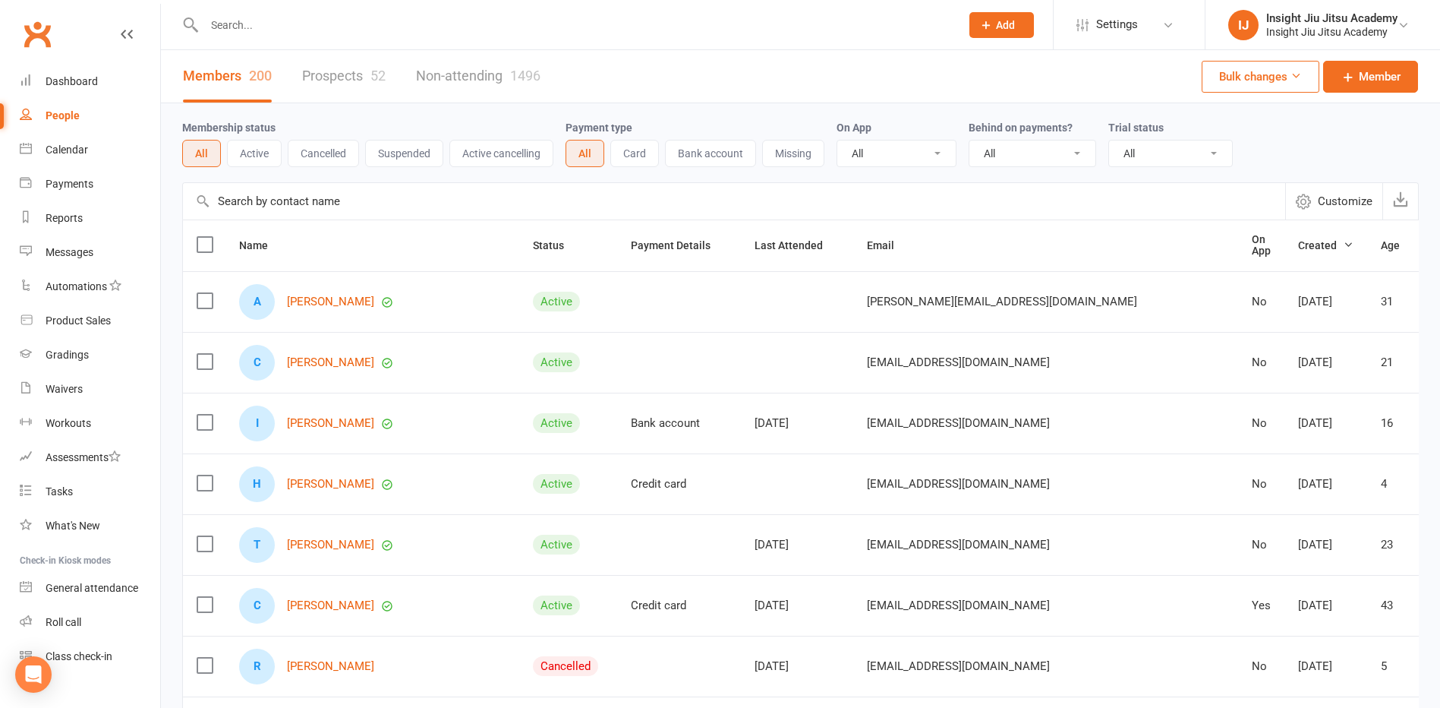
click at [350, 76] on link "Prospects 52" at bounding box center [344, 76] width 84 height 52
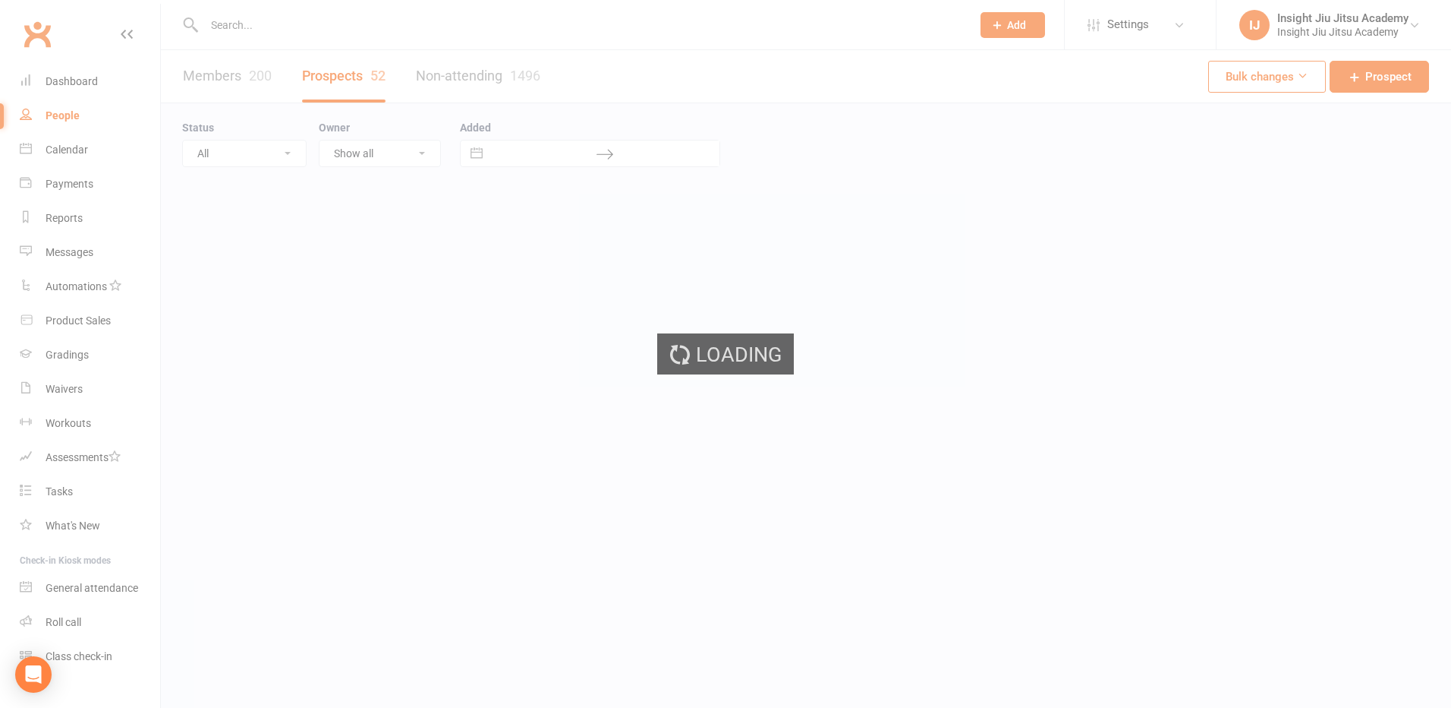
select select "100"
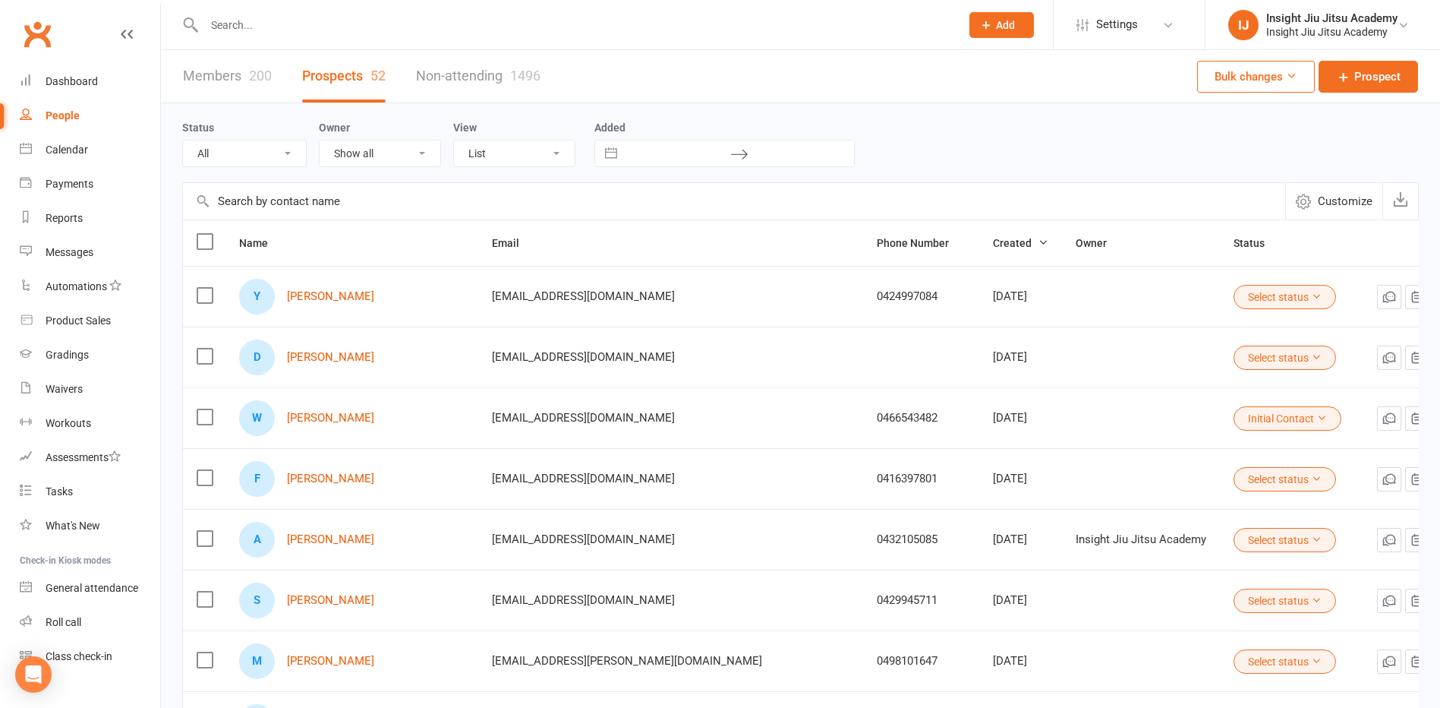
click at [239, 73] on link "Members 200" at bounding box center [227, 76] width 89 height 52
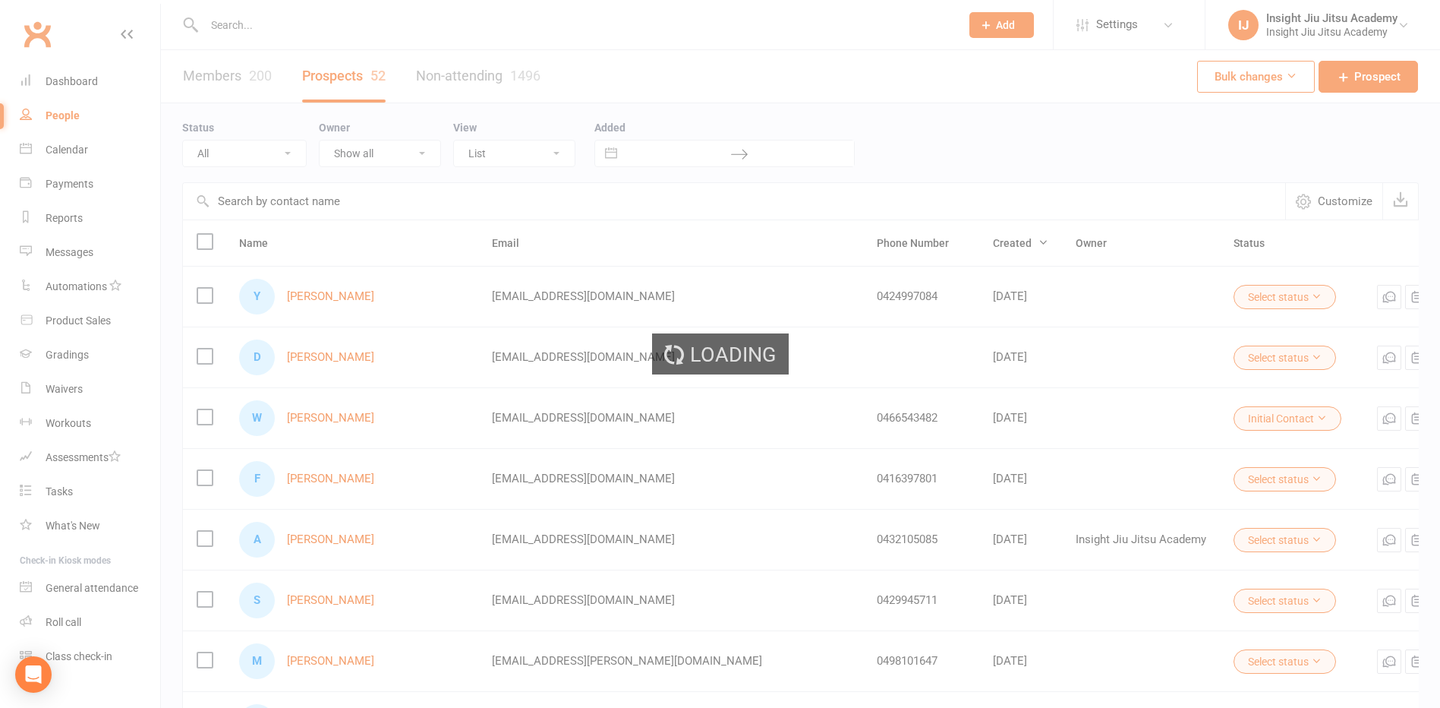
select select "100"
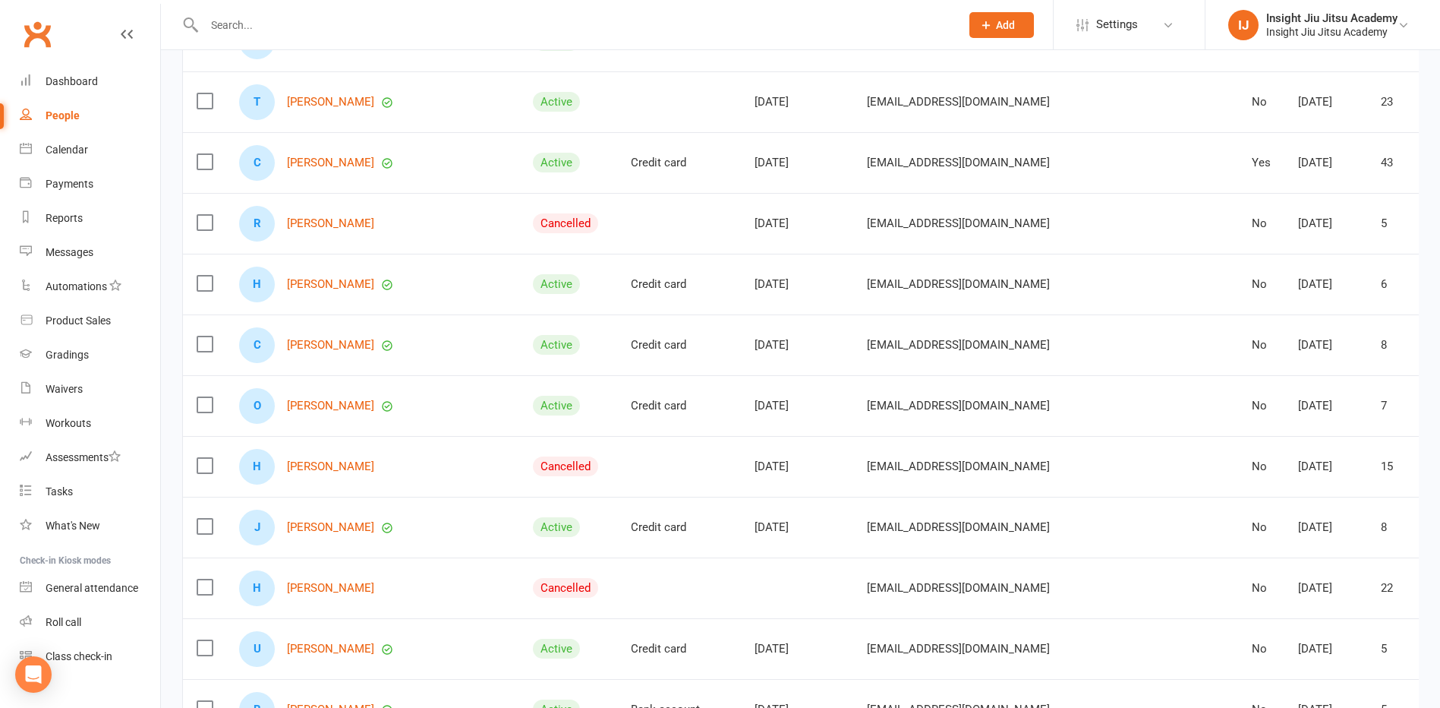
scroll to position [455, 0]
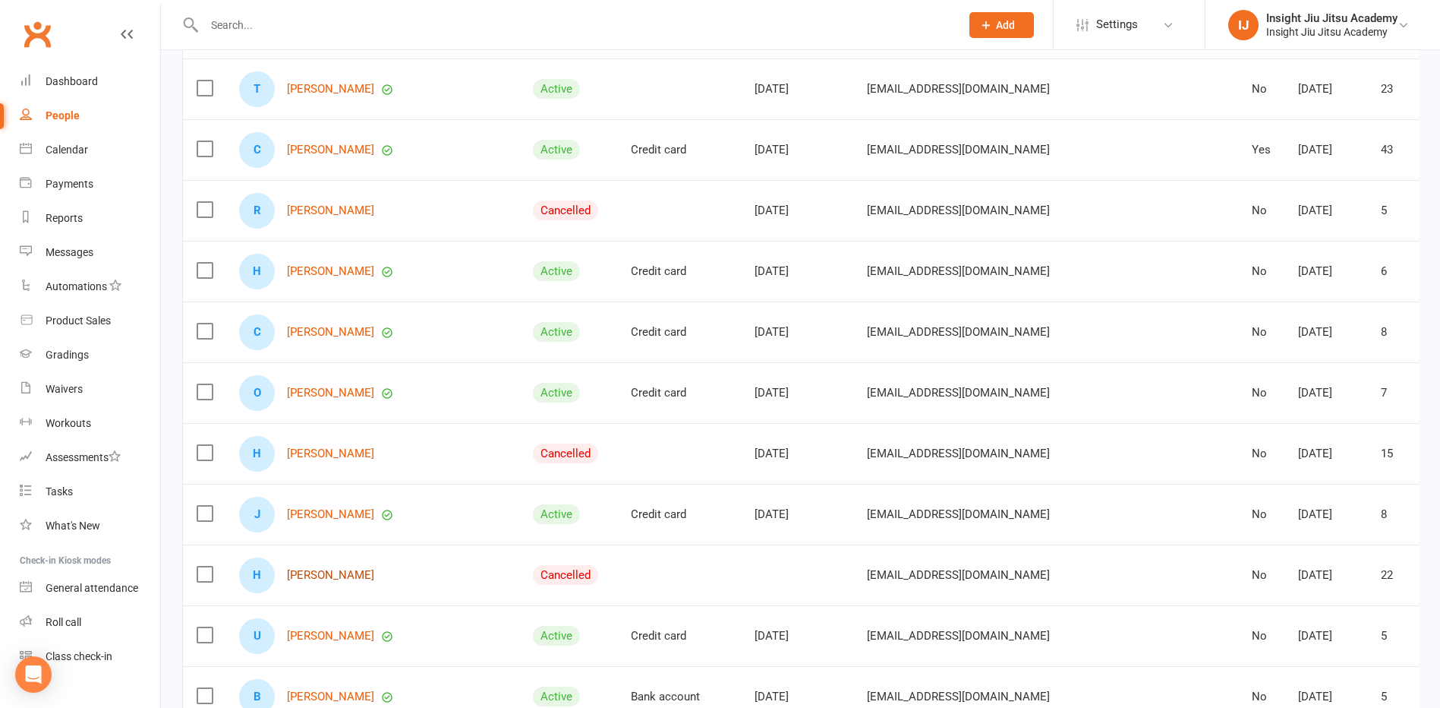
click at [314, 569] on link "Harry Downs" at bounding box center [330, 575] width 87 height 13
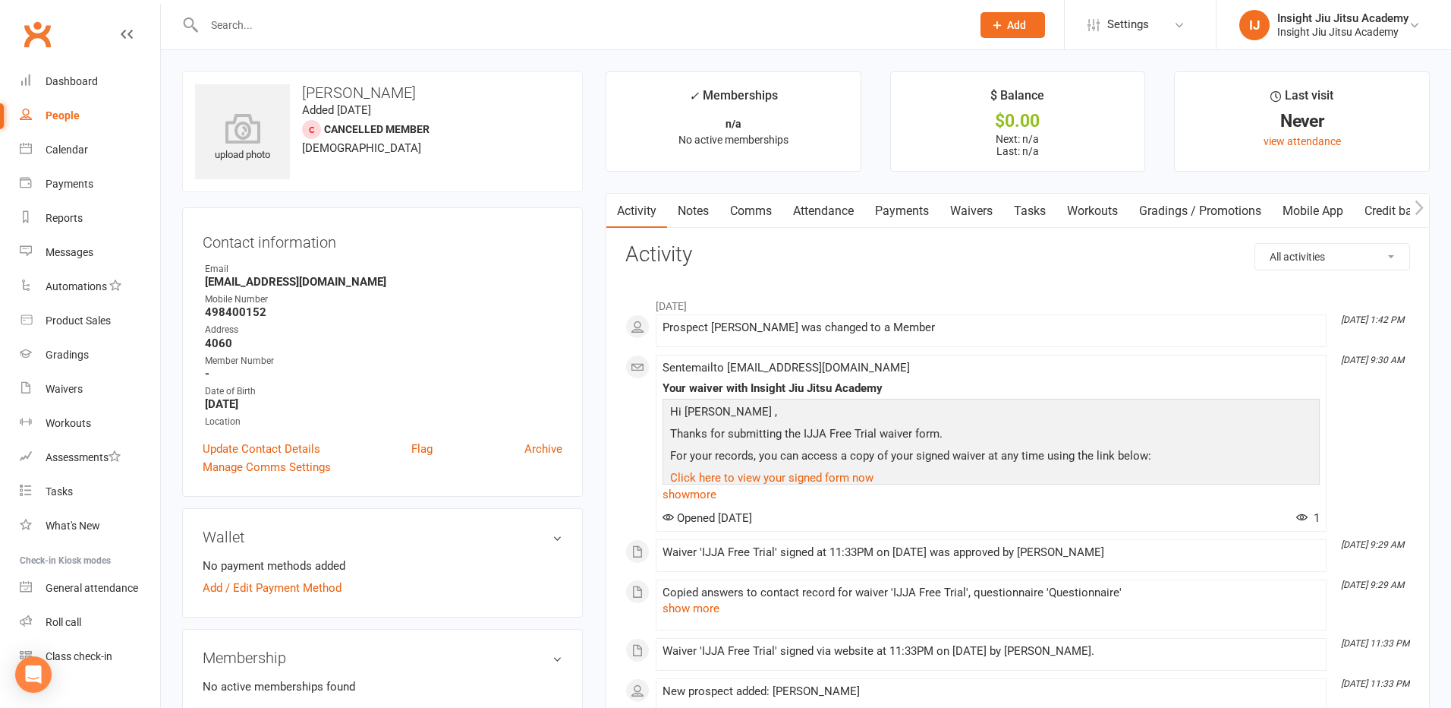
select select "100"
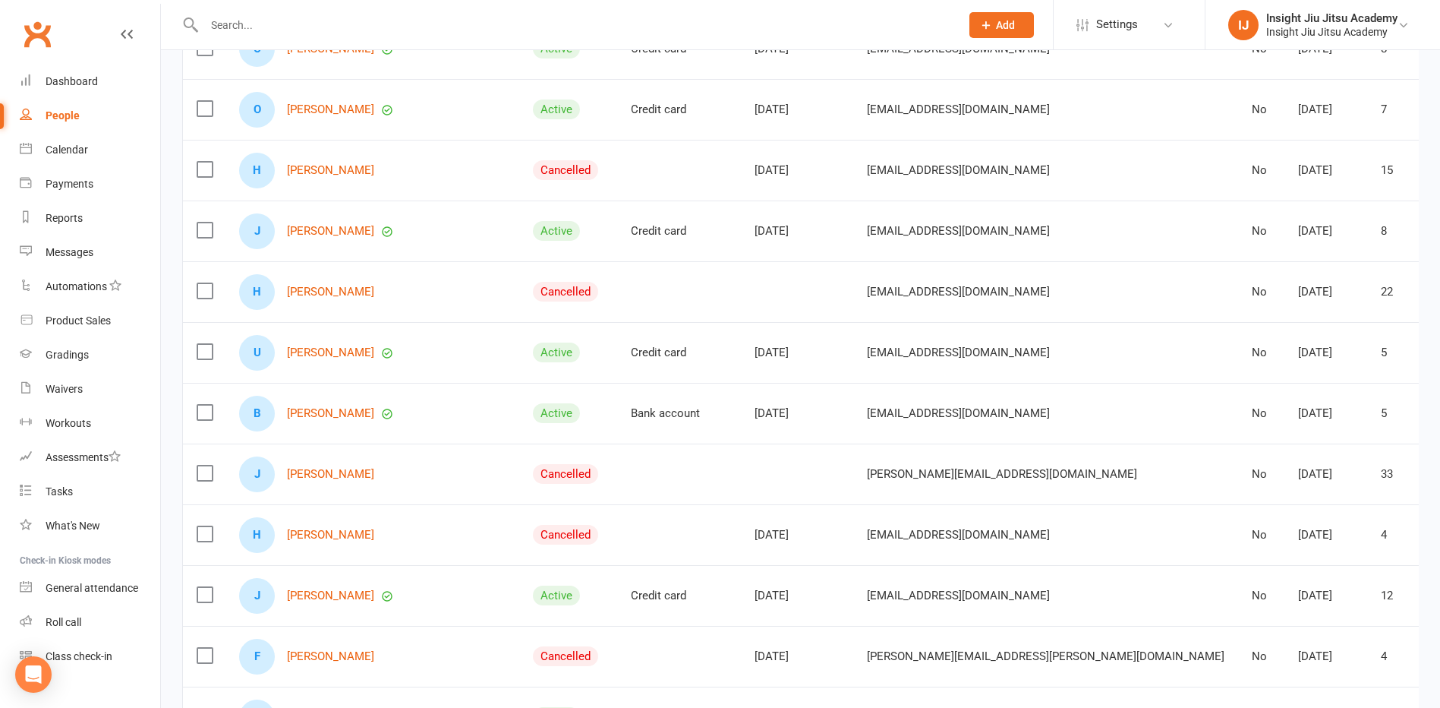
scroll to position [759, 0]
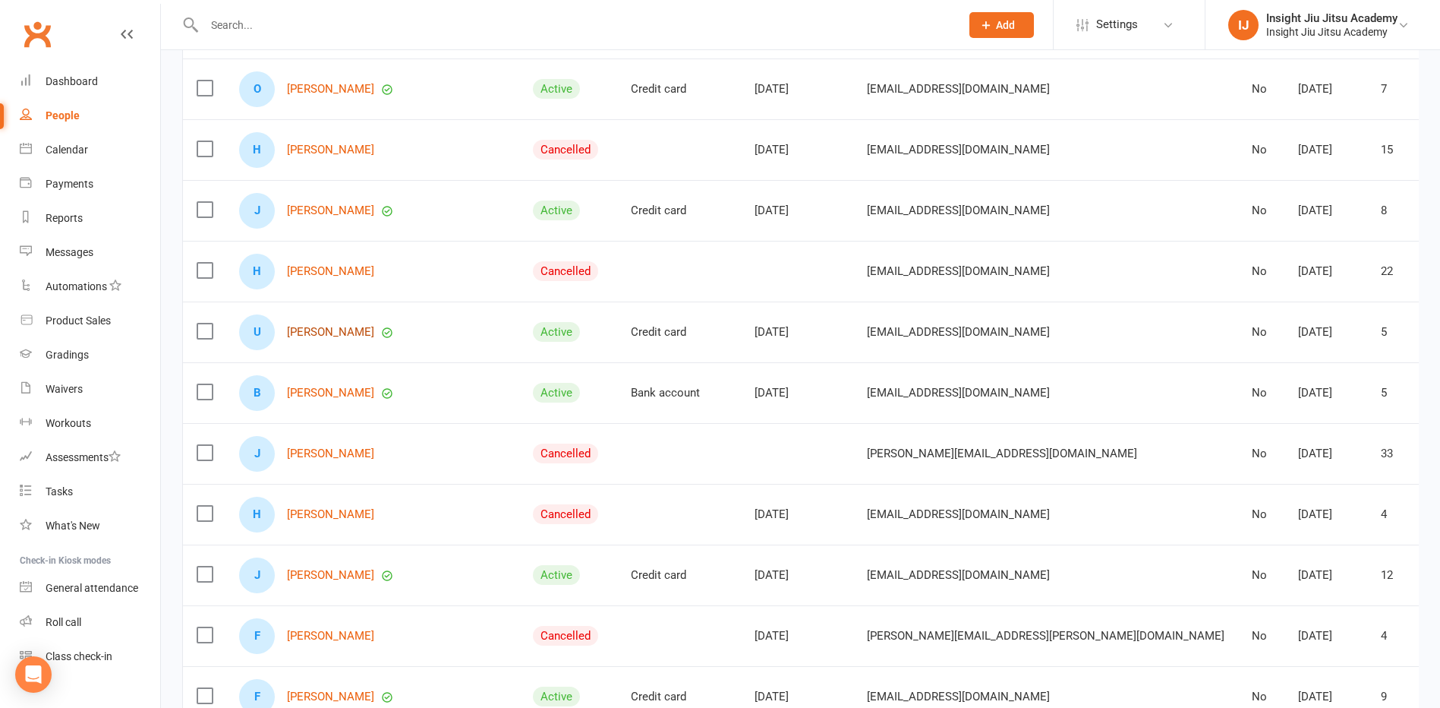
click at [306, 326] on link "Uziah Slade" at bounding box center [330, 332] width 87 height 13
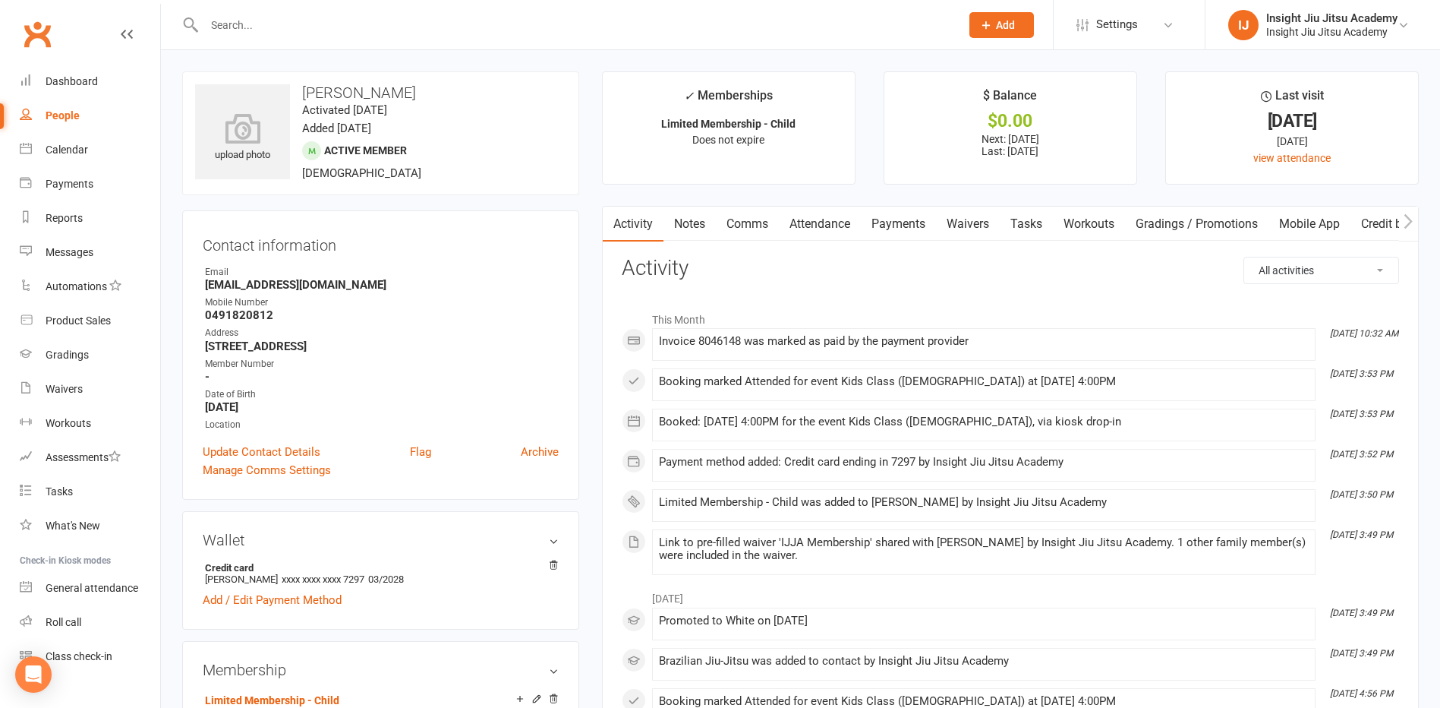
select select "100"
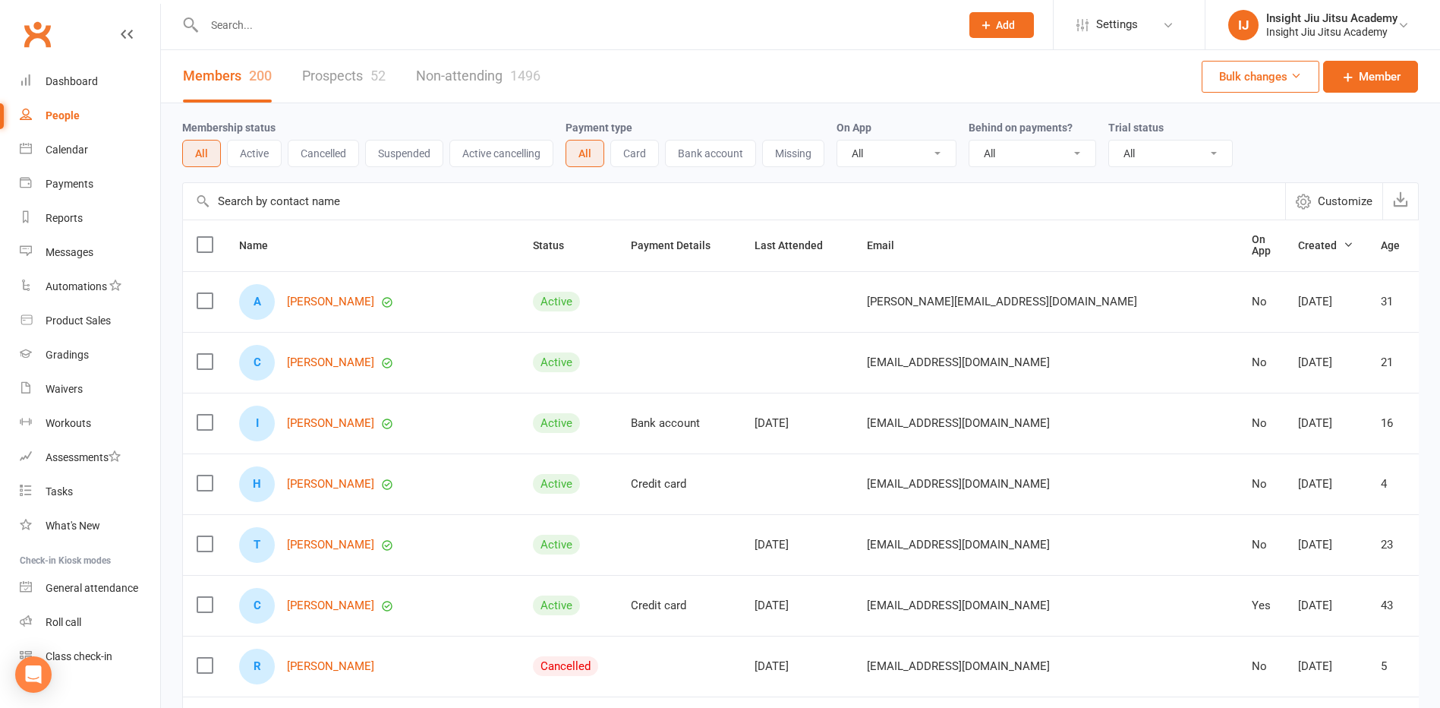
click at [251, 156] on button "Active" at bounding box center [254, 153] width 55 height 27
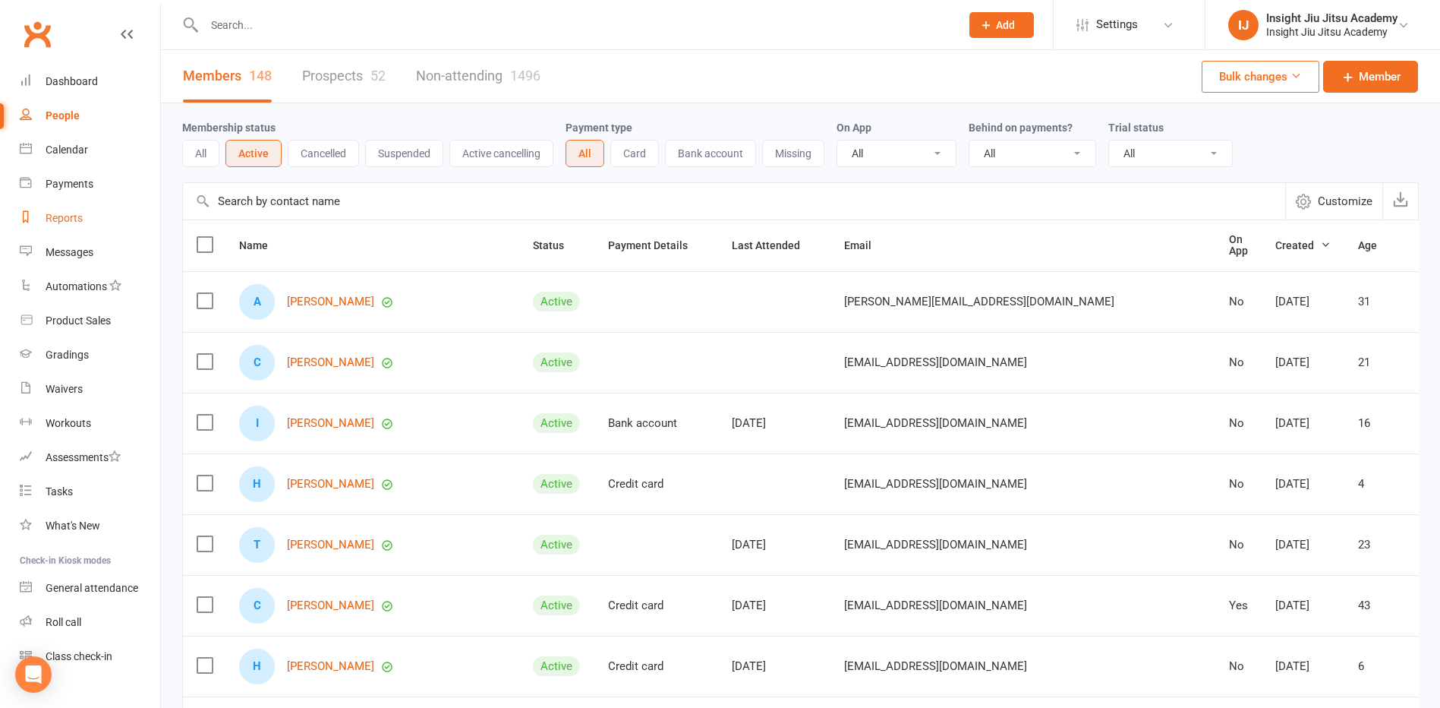
click at [61, 213] on div "Reports" at bounding box center [64, 218] width 37 height 12
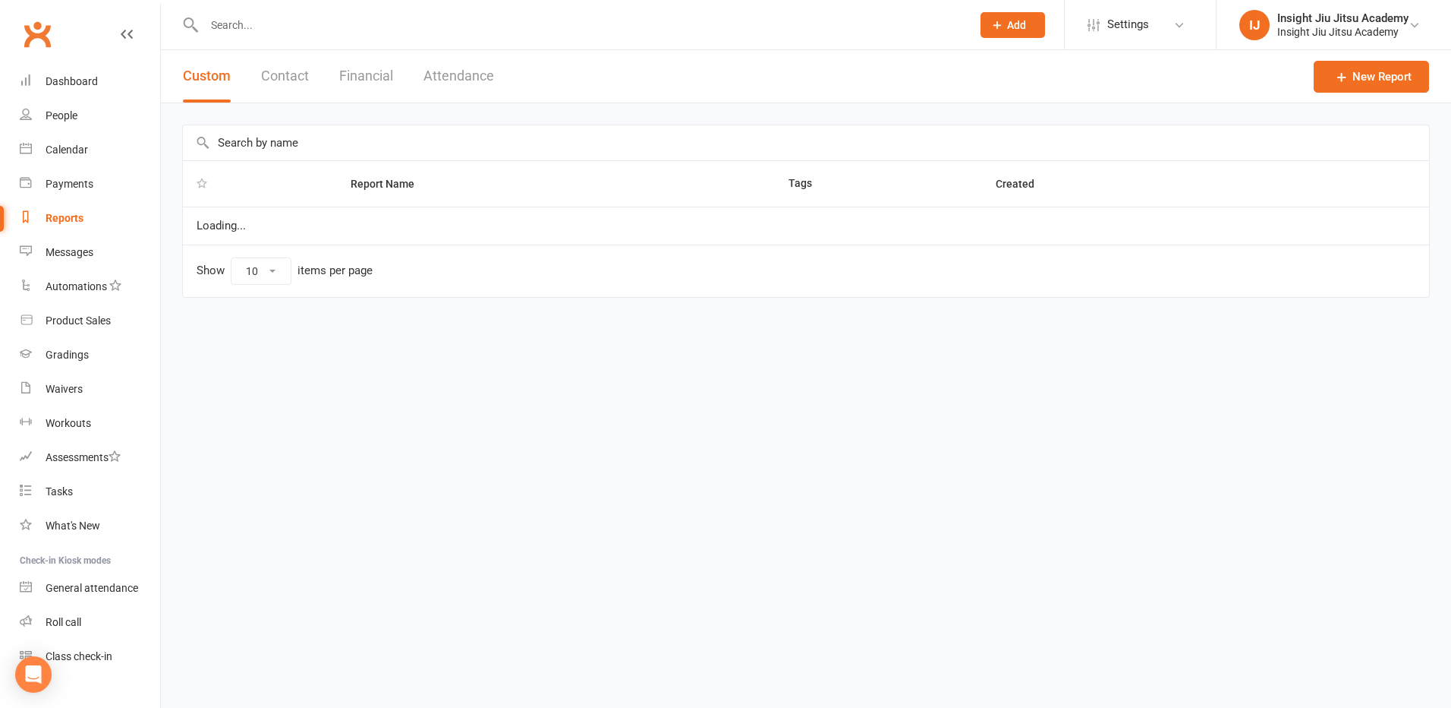
select select "25"
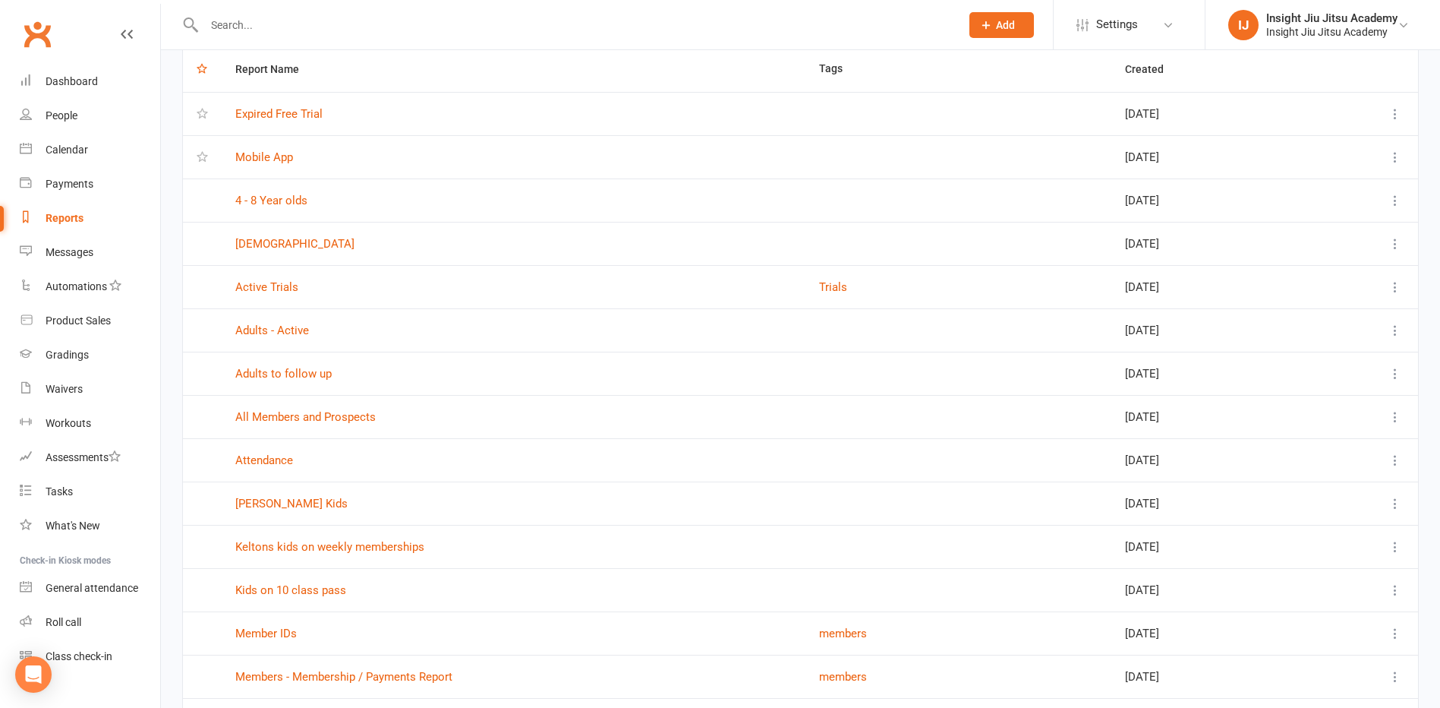
scroll to position [152, 0]
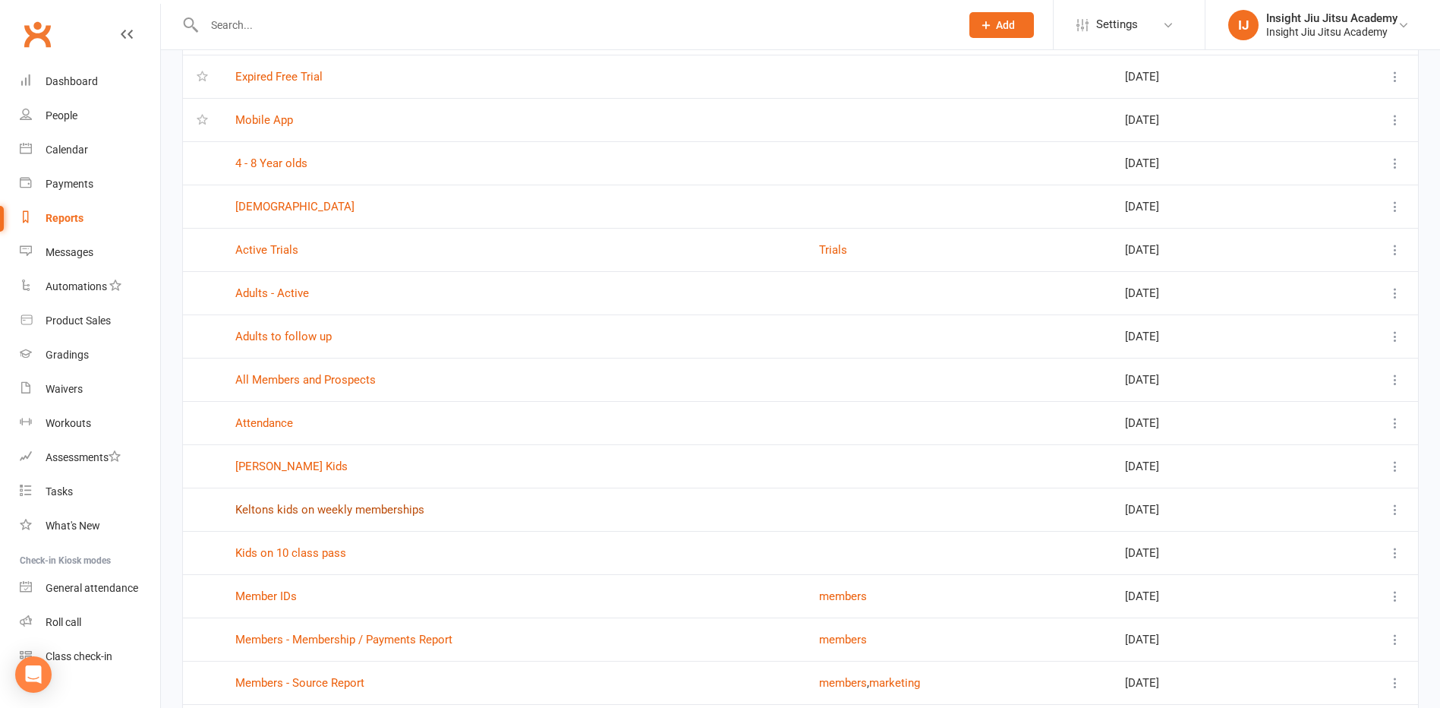
click at [279, 507] on link "Keltons kids on weekly memberships" at bounding box center [329, 510] width 189 height 14
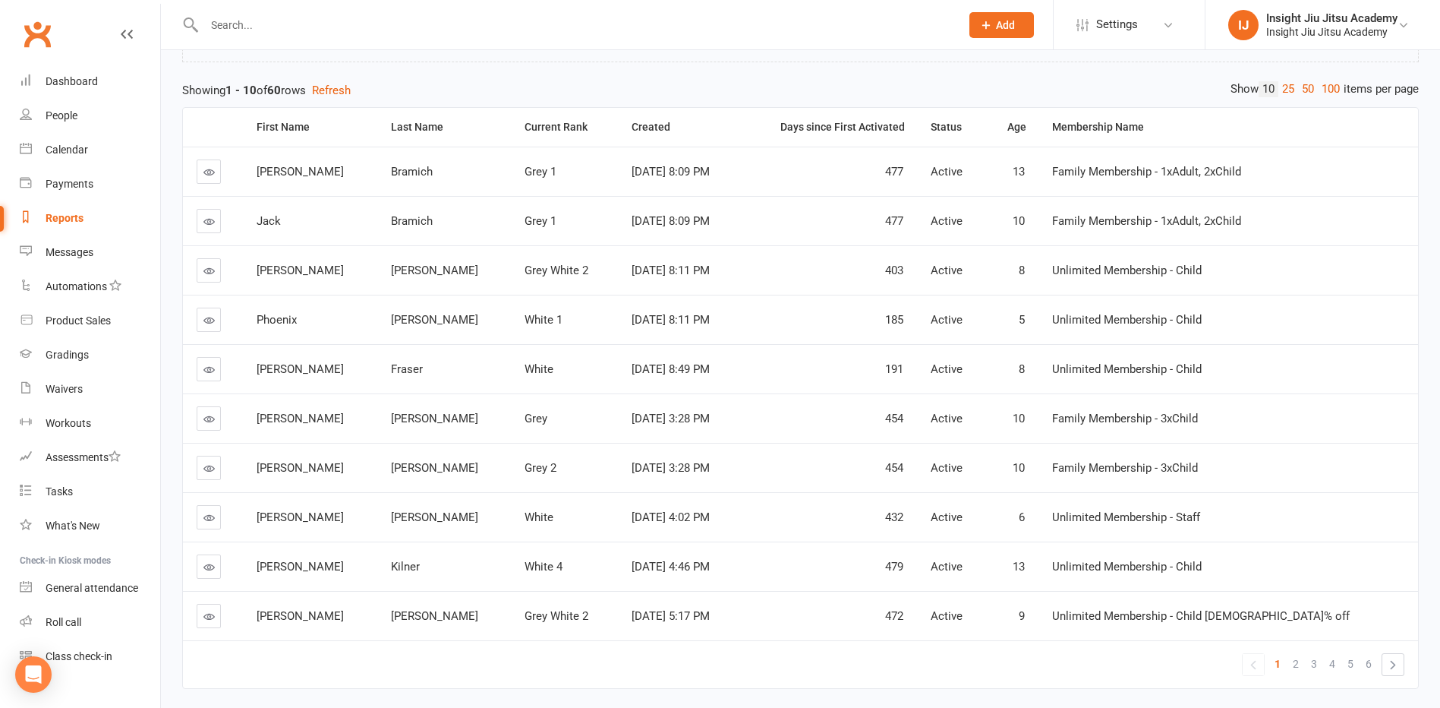
scroll to position [152, 0]
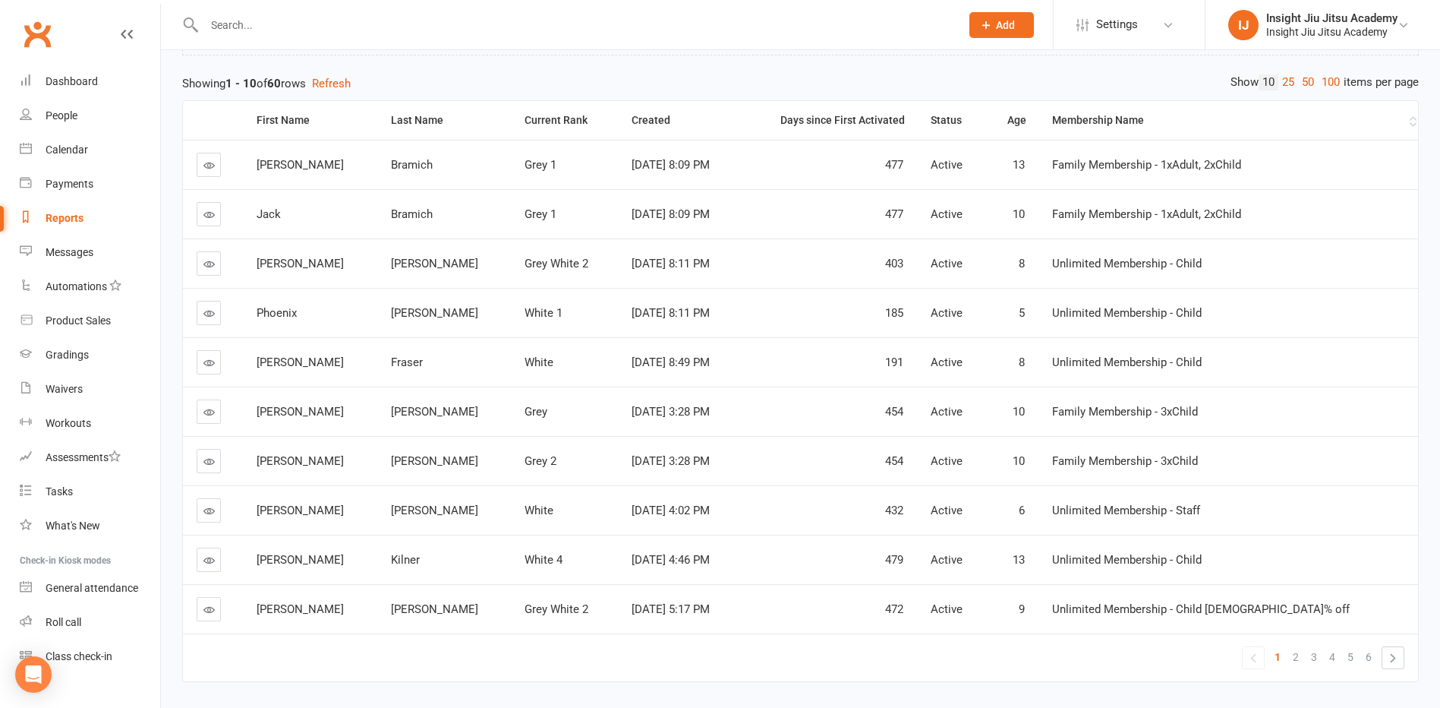
click at [1154, 126] on div "Membership Name" at bounding box center [1229, 120] width 354 height 11
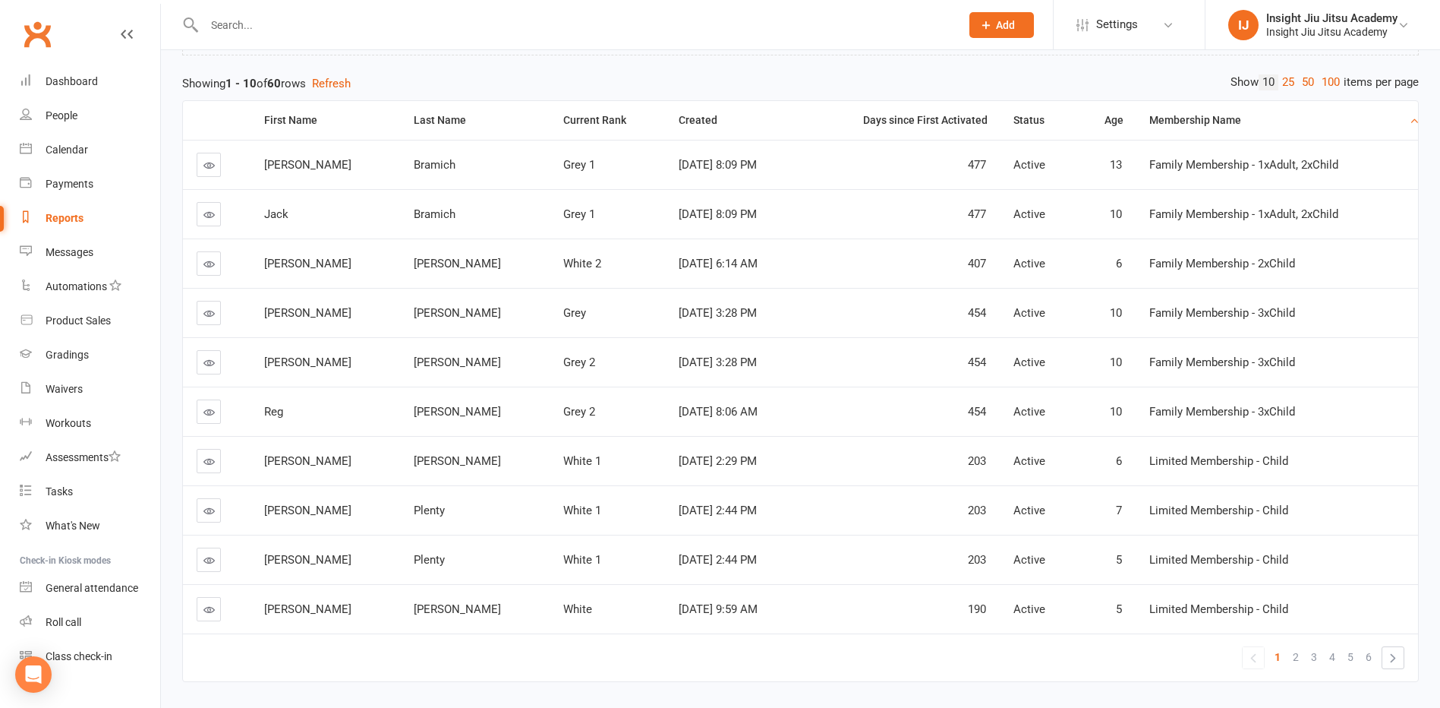
click at [1171, 121] on div "Membership Name" at bounding box center [1277, 120] width 257 height 11
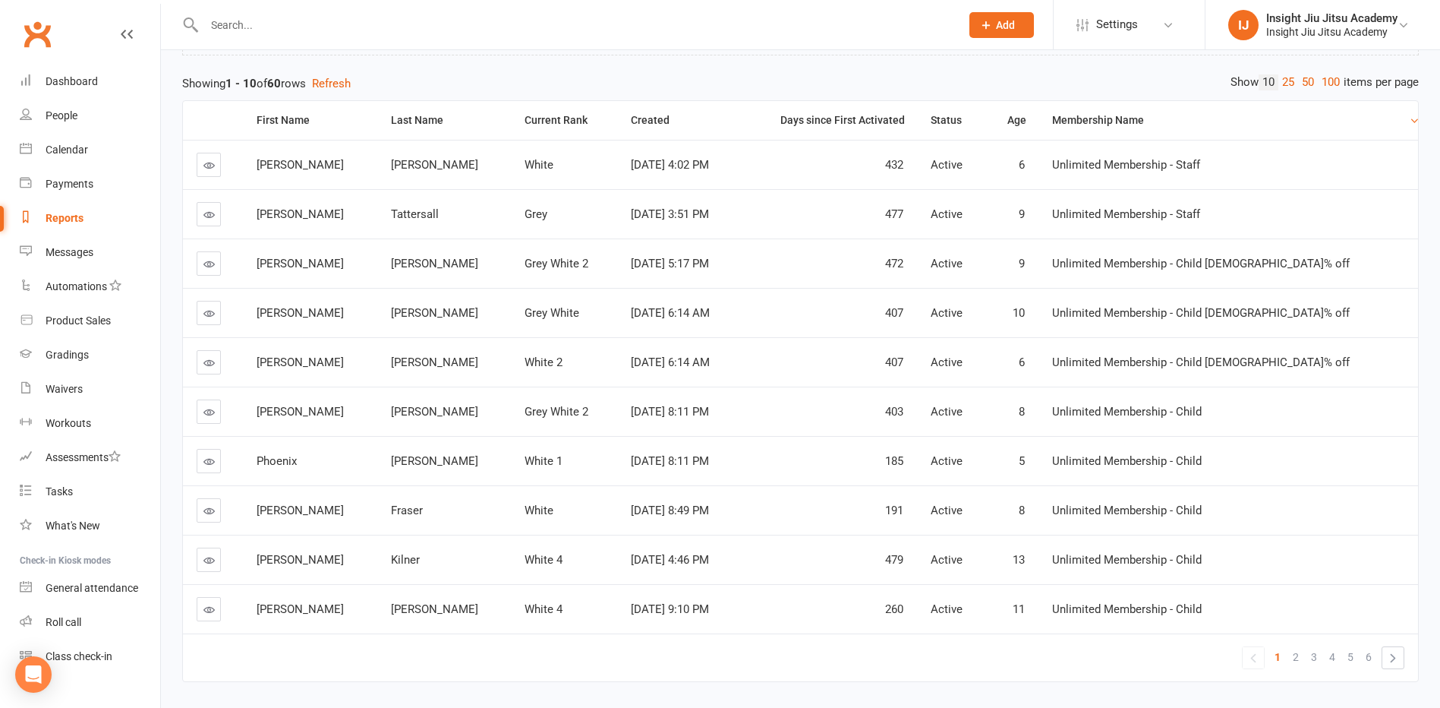
click at [1171, 119] on div "Membership Name" at bounding box center [1229, 120] width 354 height 11
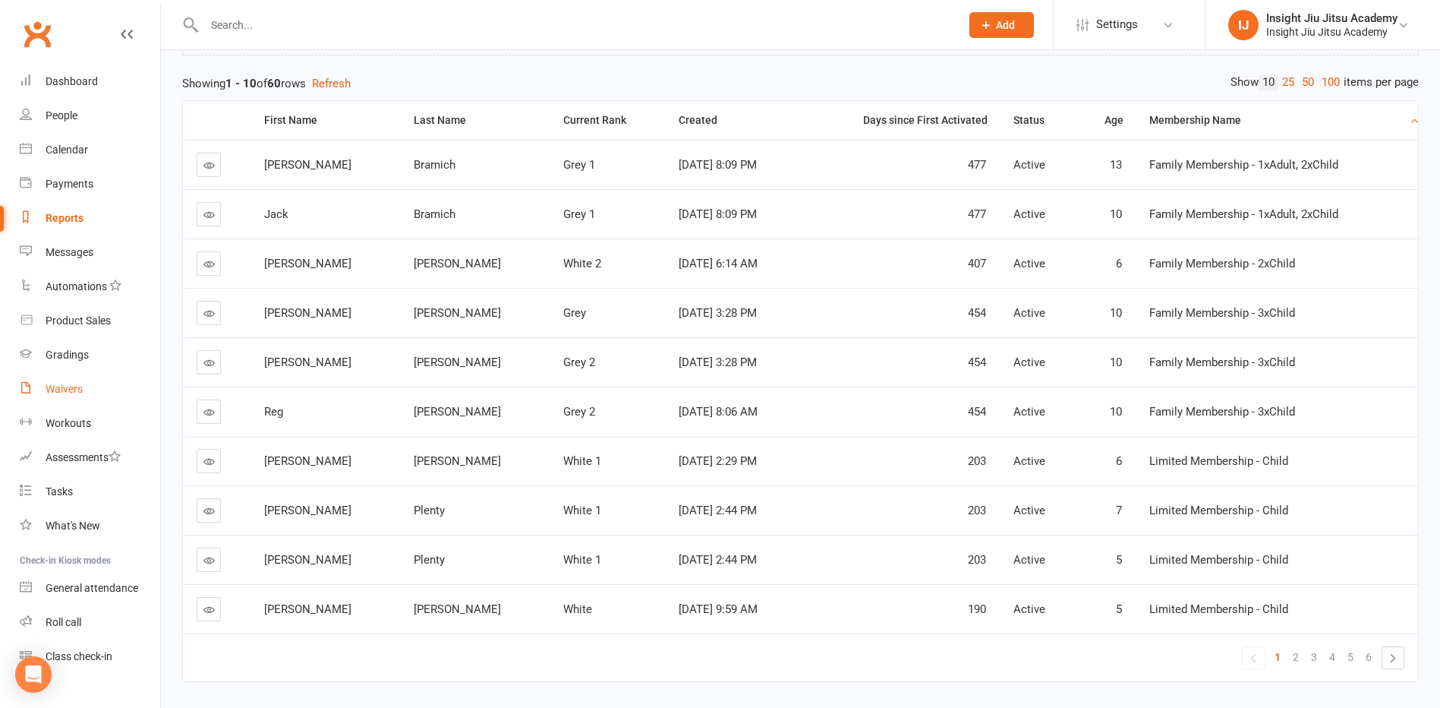
click at [70, 395] on div "Waivers" at bounding box center [64, 389] width 37 height 12
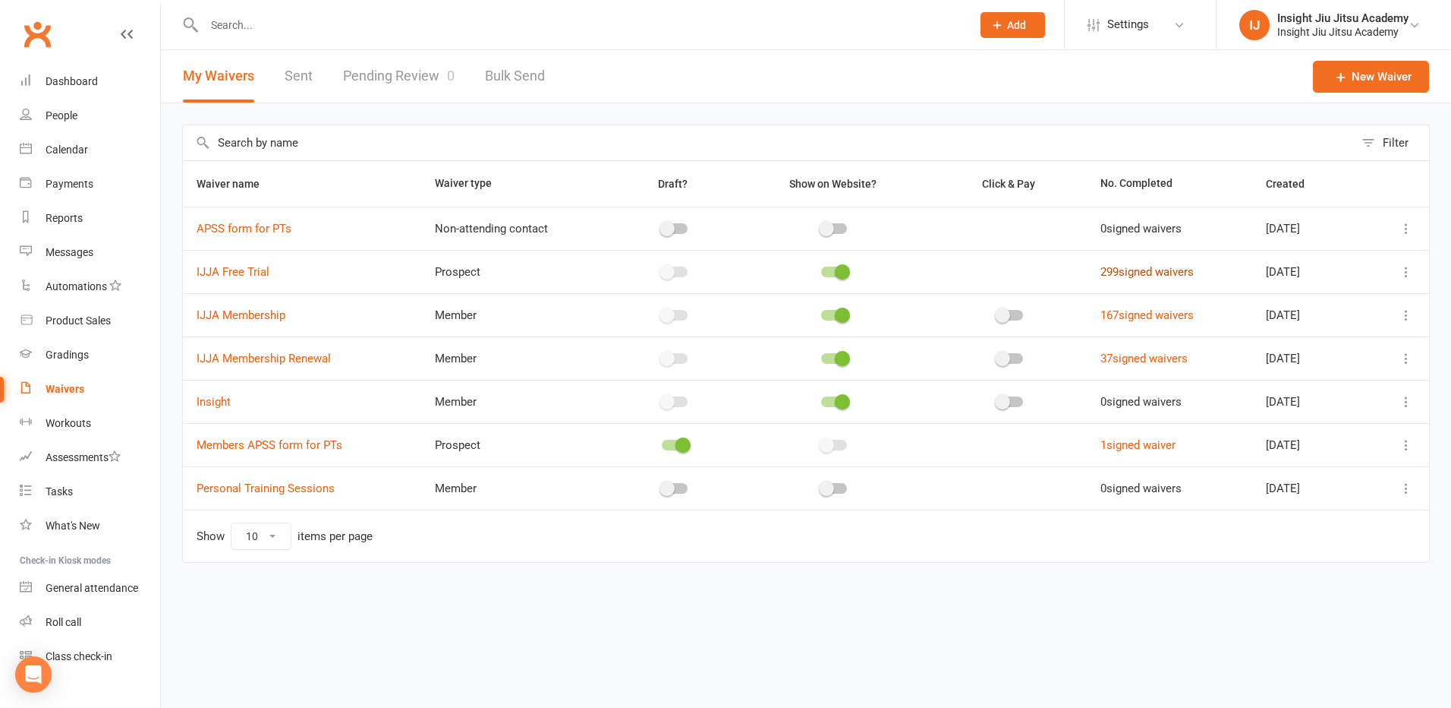
click at [1164, 269] on link "299 signed waivers" at bounding box center [1147, 272] width 93 height 14
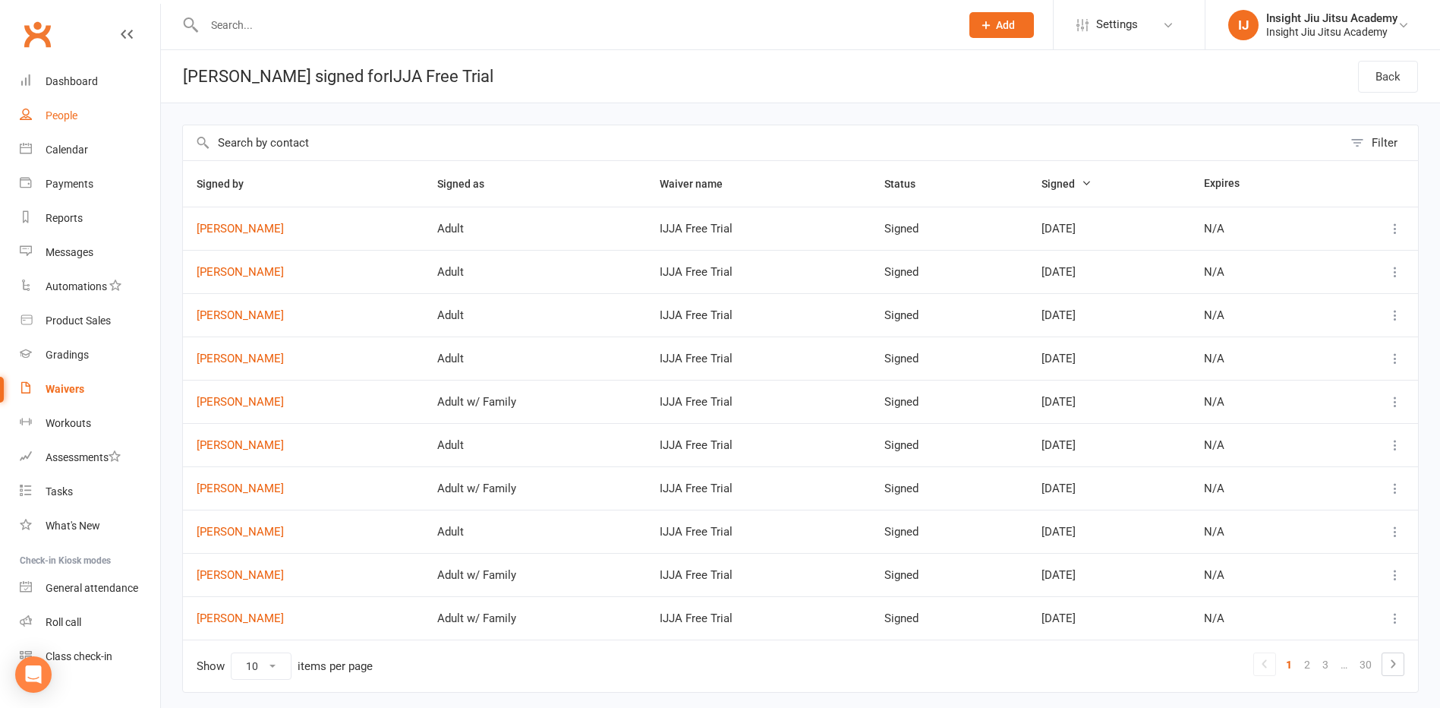
drag, startPoint x: 69, startPoint y: 115, endPoint x: 53, endPoint y: 153, distance: 40.5
click at [68, 118] on div "People" at bounding box center [62, 115] width 32 height 12
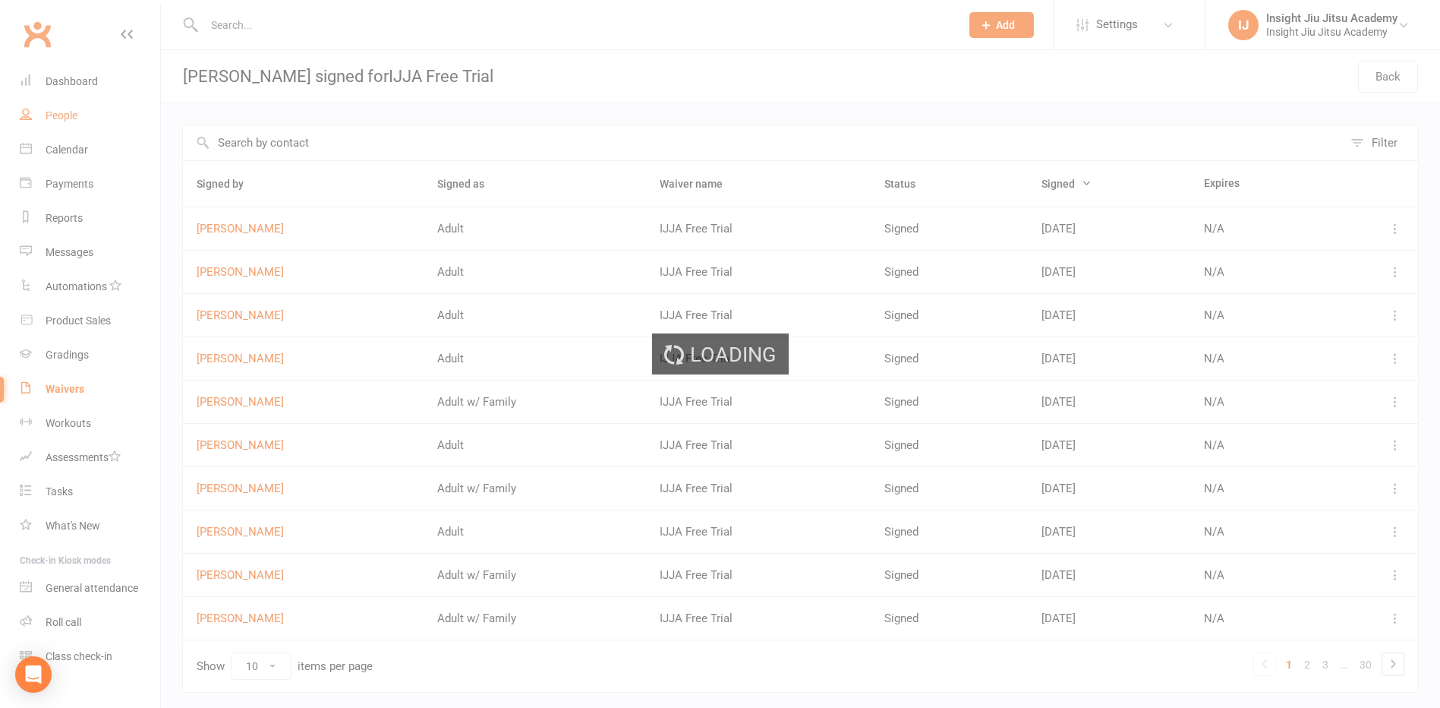
select select "100"
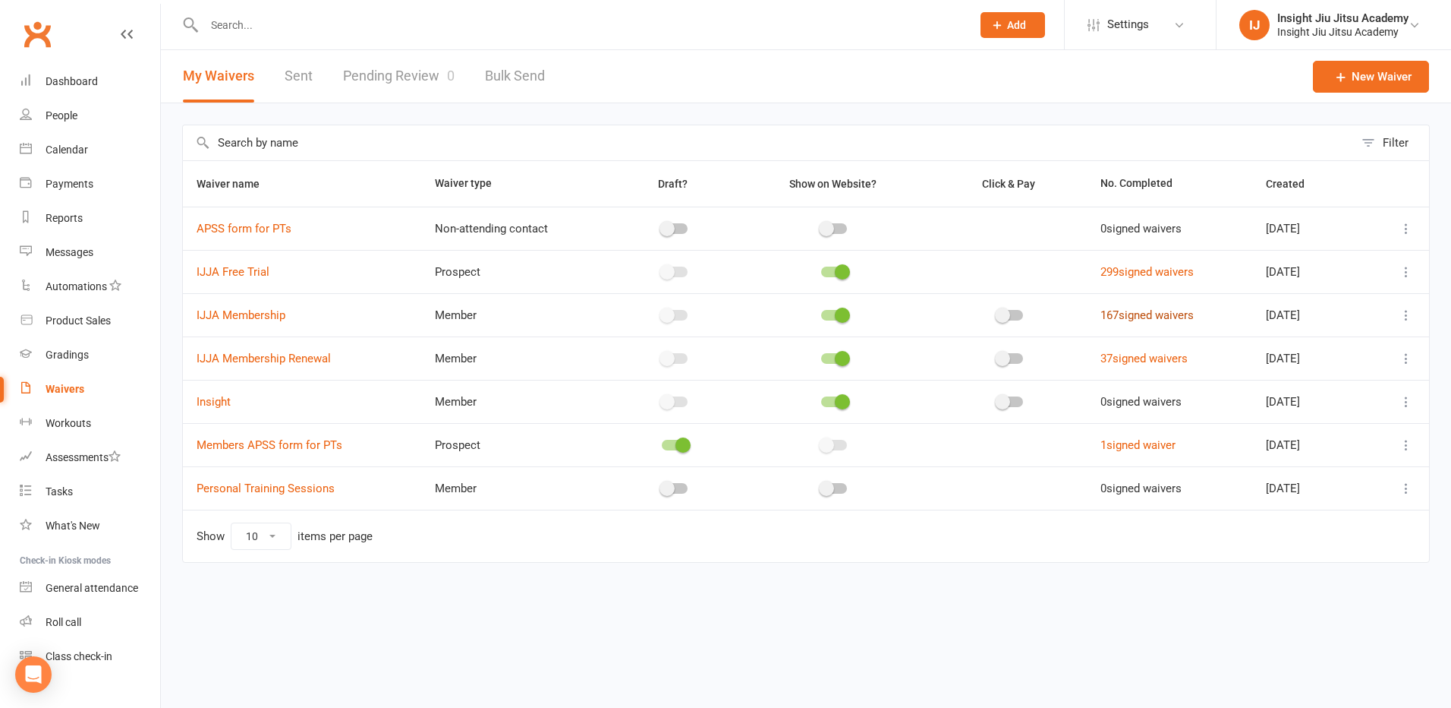
click at [1152, 316] on link "167 signed waivers" at bounding box center [1147, 315] width 93 height 14
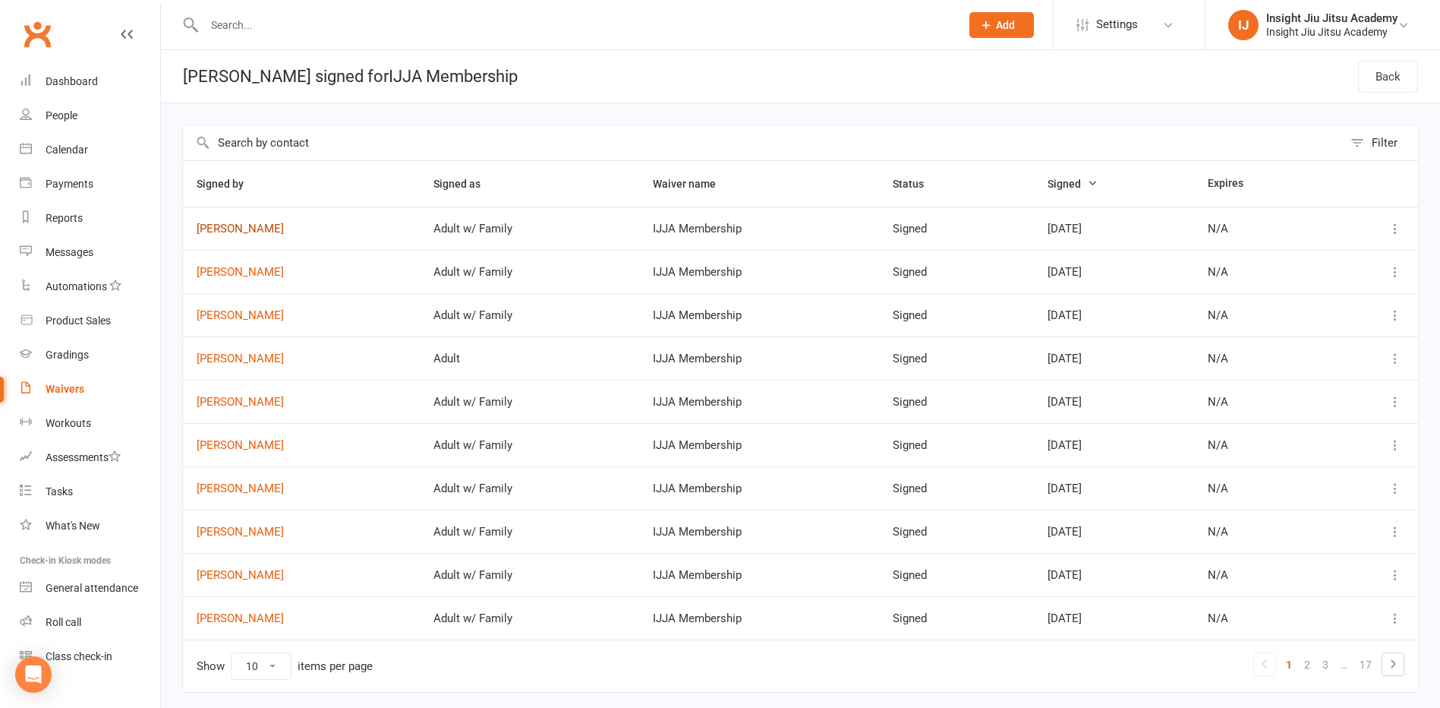
click at [243, 226] on link "Michelle Mitrovski" at bounding box center [302, 228] width 210 height 13
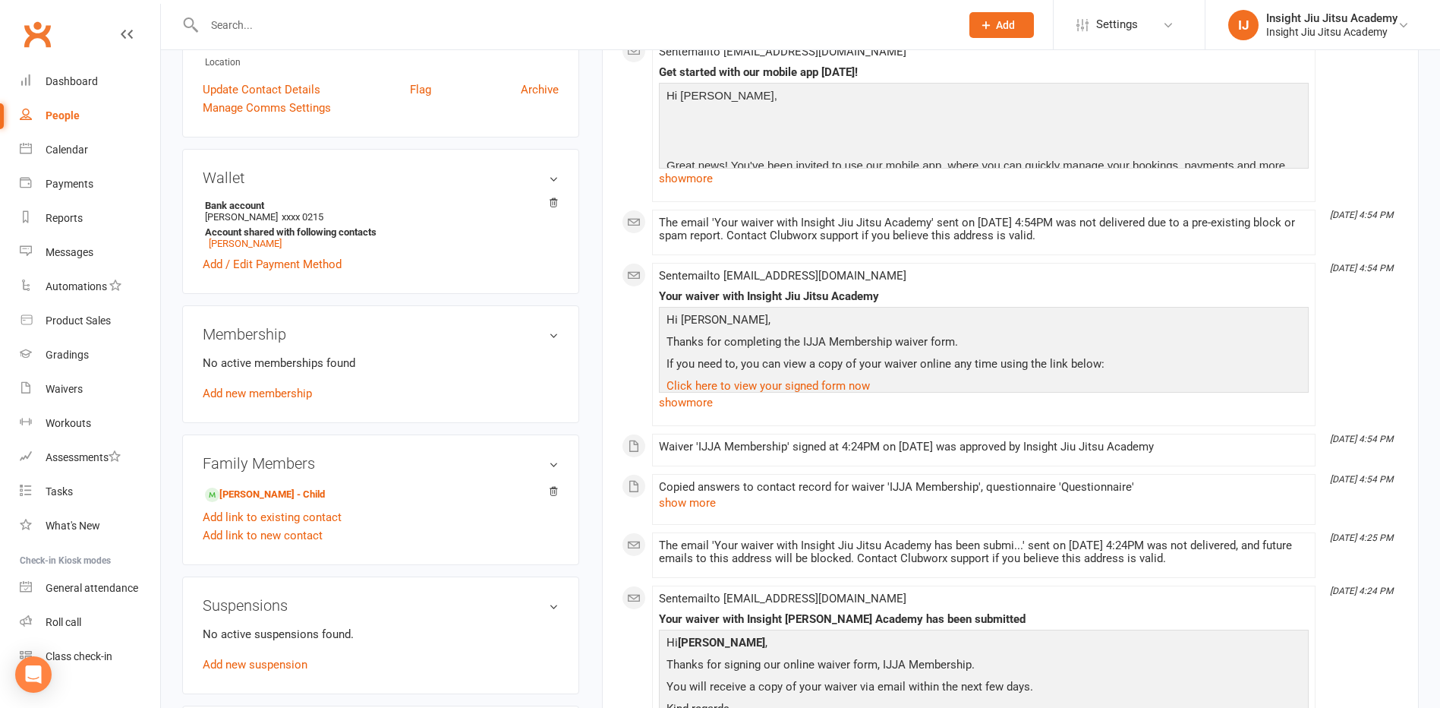
scroll to position [380, 0]
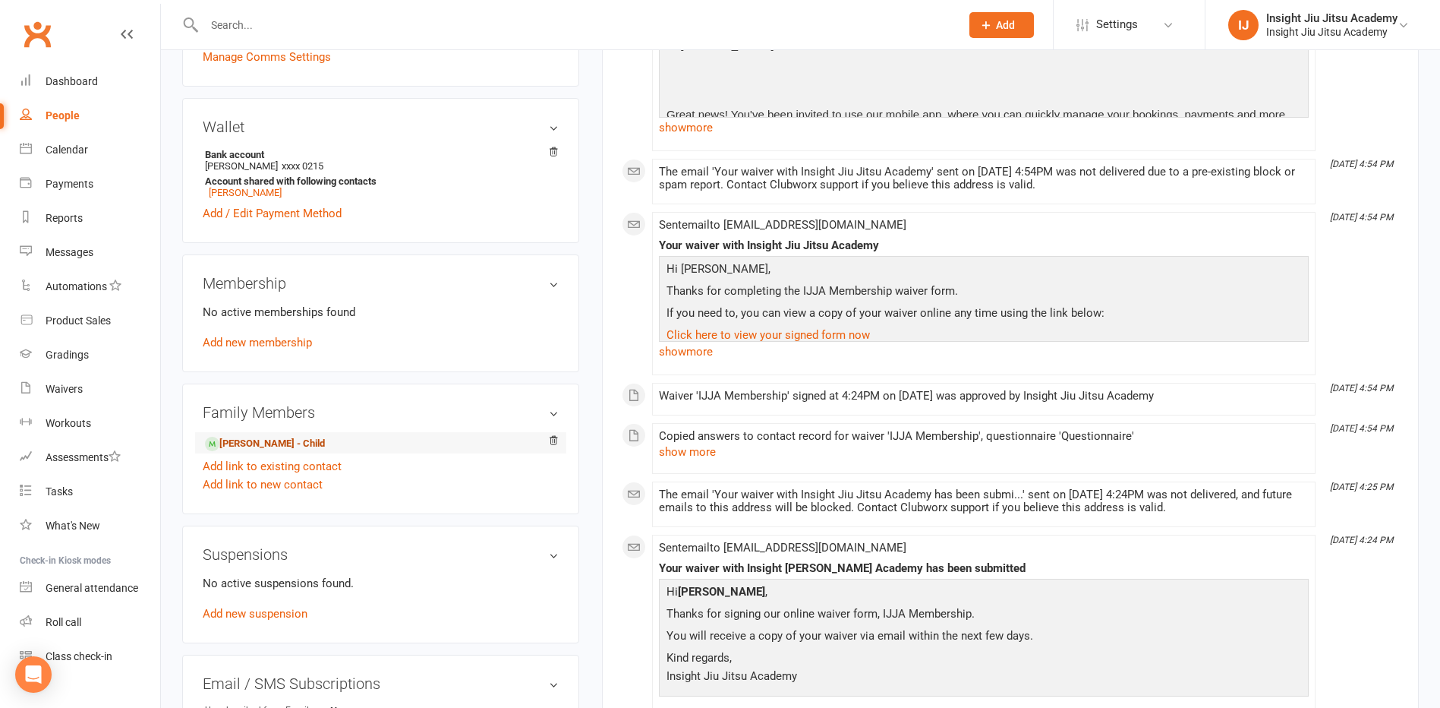
click at [278, 443] on link "Isaac Mitrovski - Child" at bounding box center [265, 444] width 120 height 16
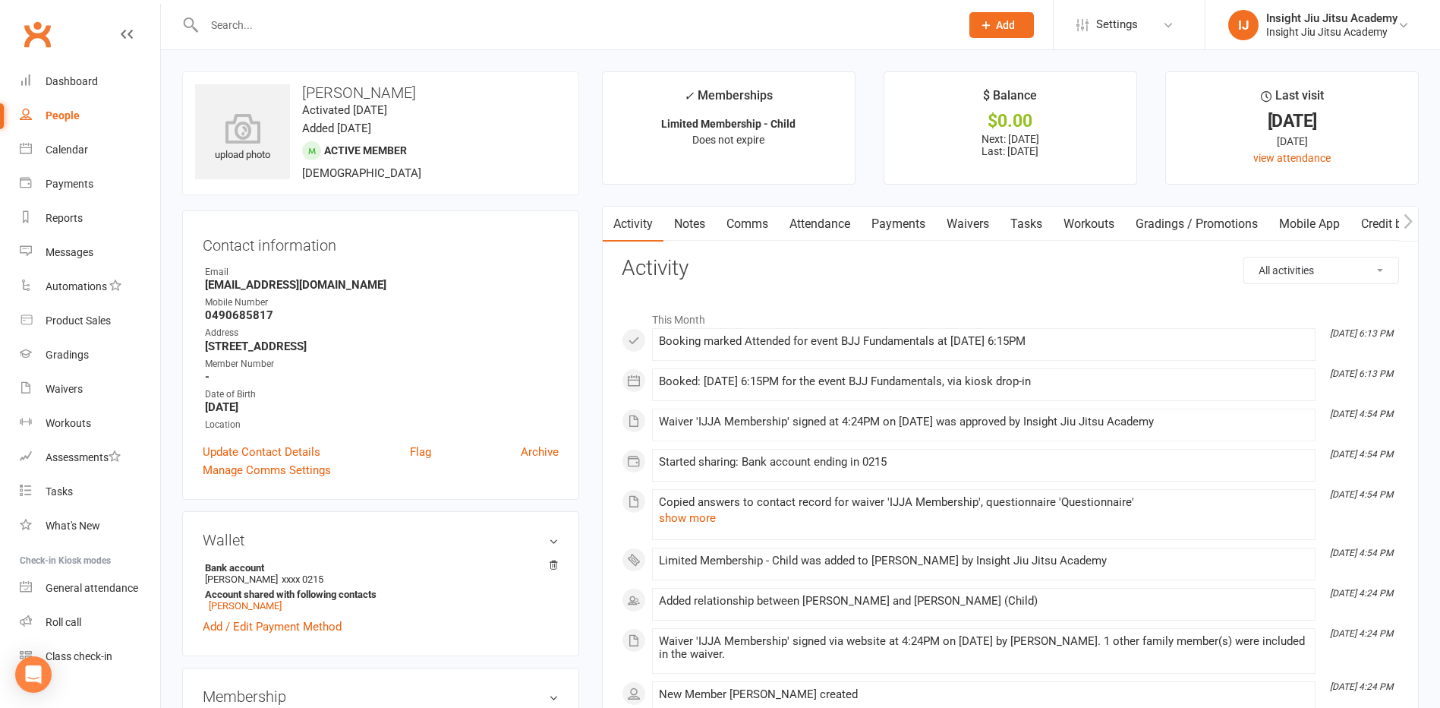
click at [804, 220] on link "Attendance" at bounding box center [820, 223] width 82 height 35
